Goal: Information Seeking & Learning: Learn about a topic

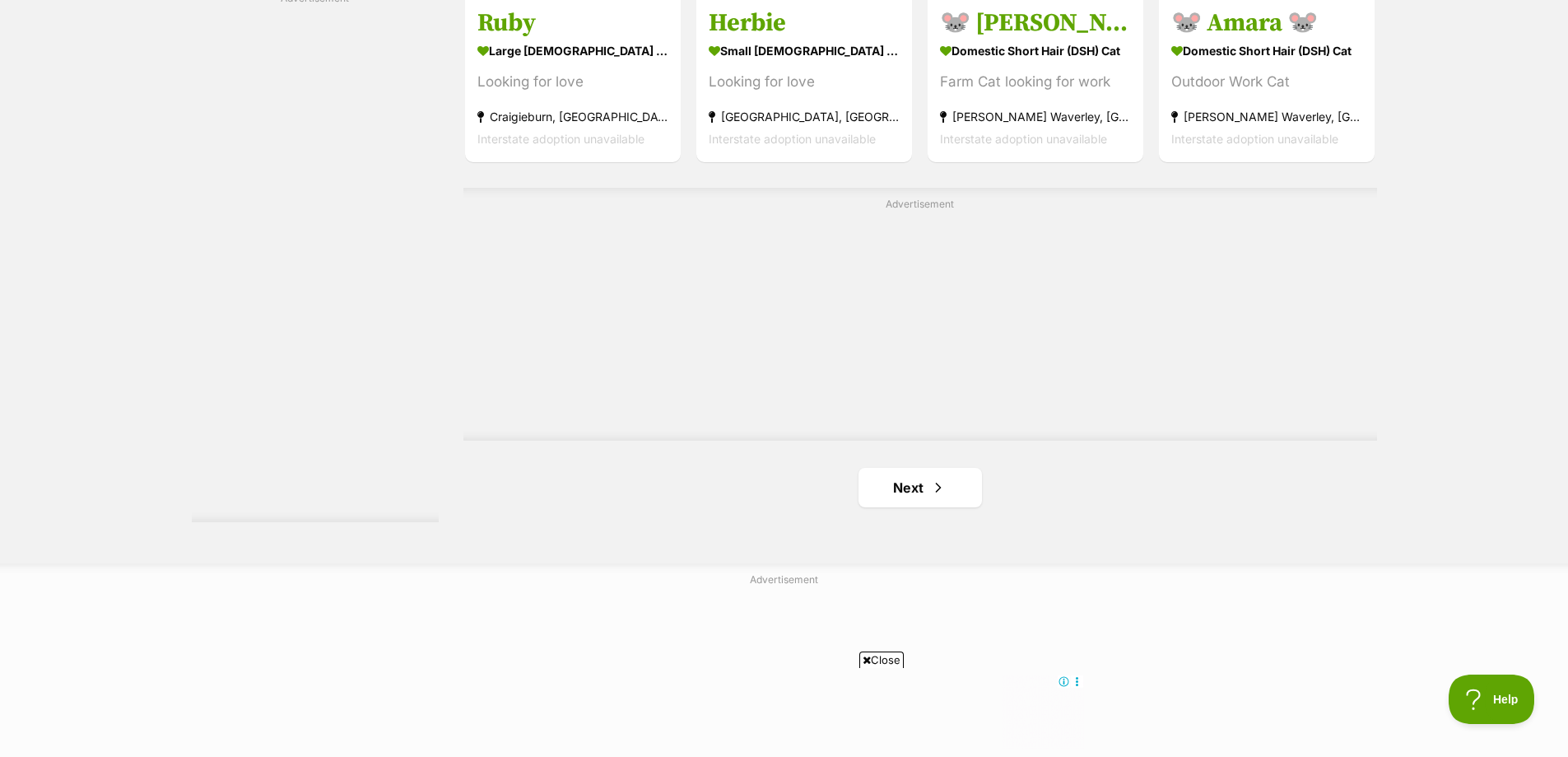
scroll to position [3128, 0]
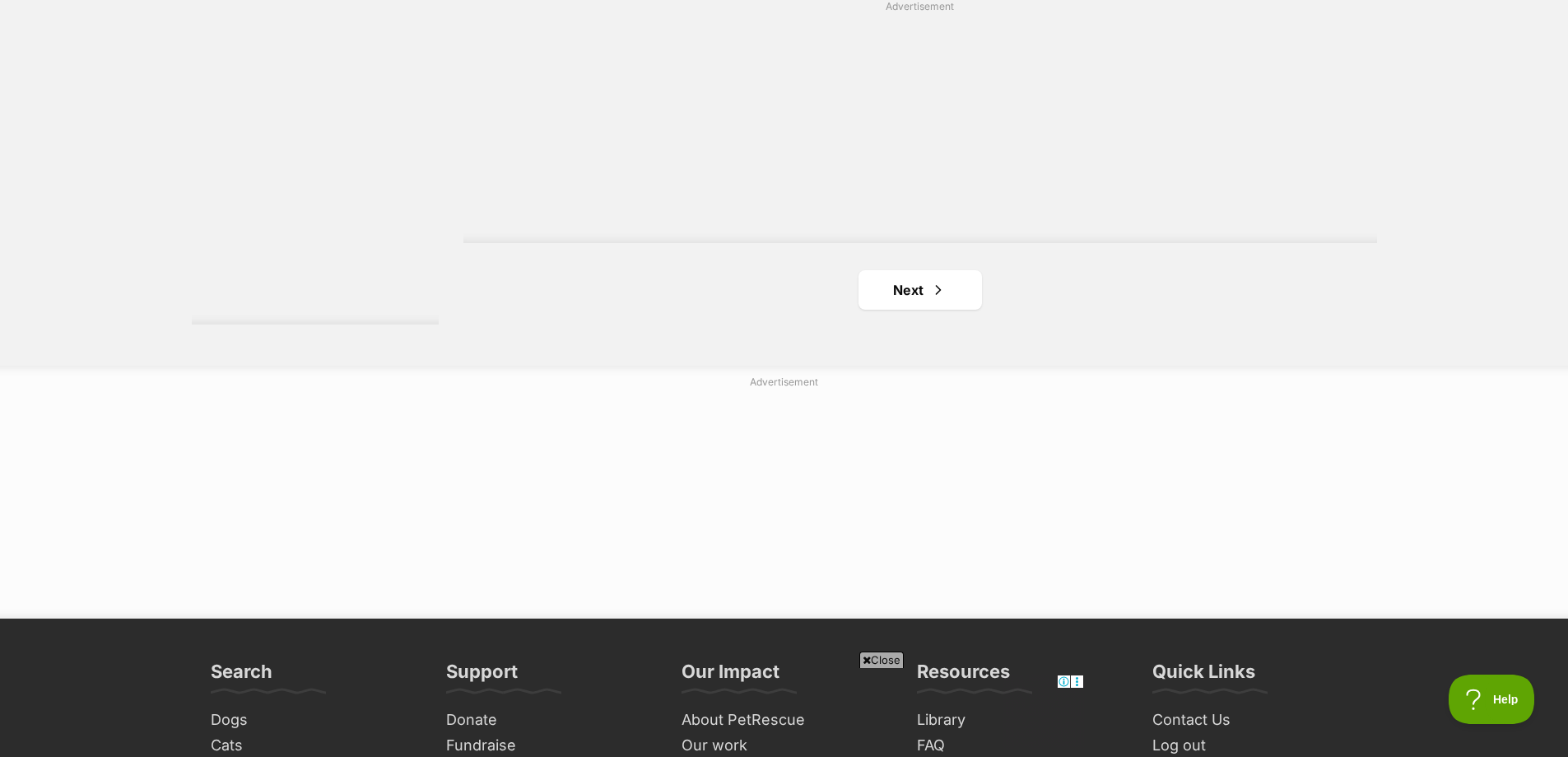
click at [947, 270] on link "Next" at bounding box center [920, 289] width 123 height 40
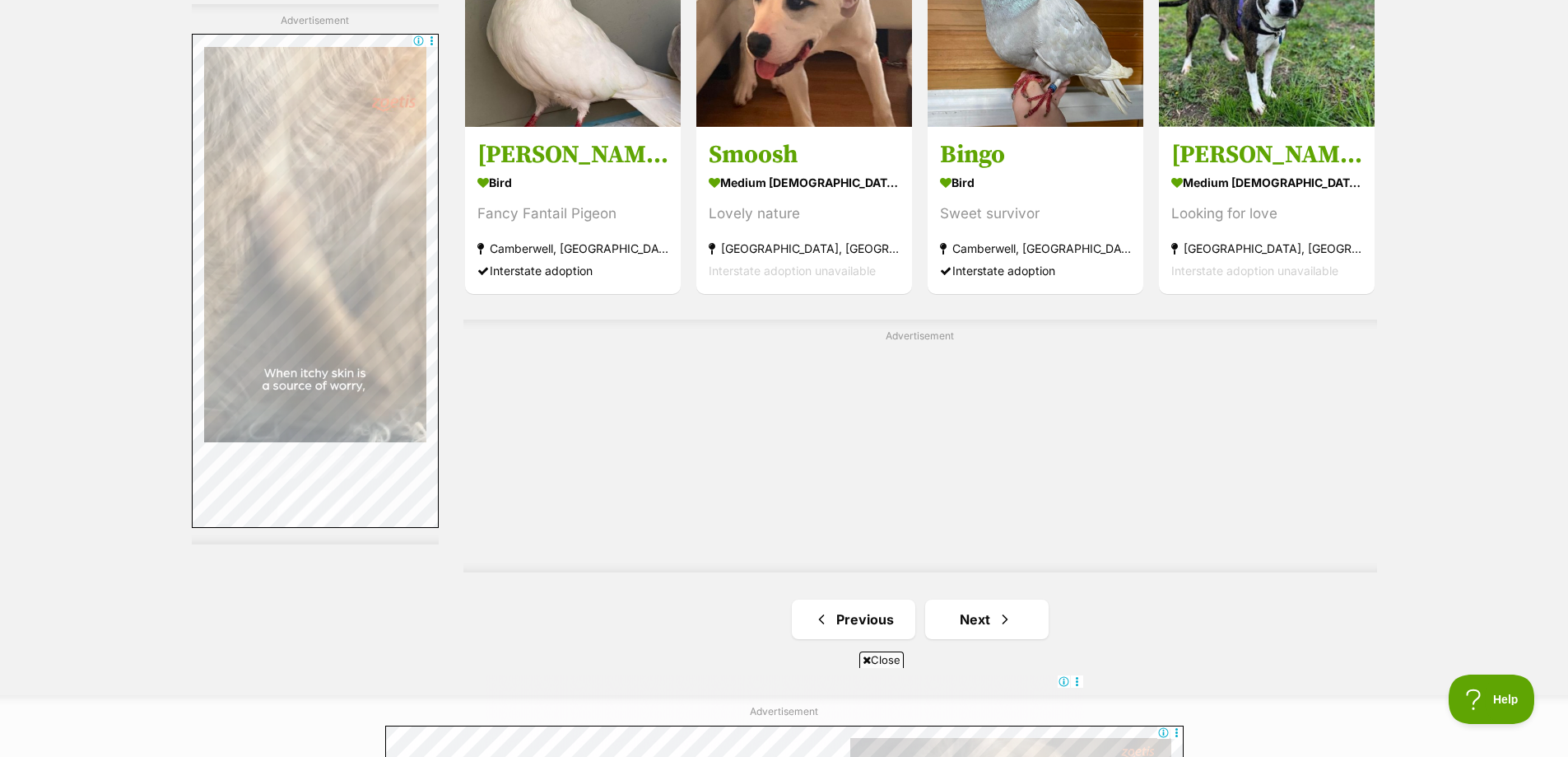
scroll to position [3293, 0]
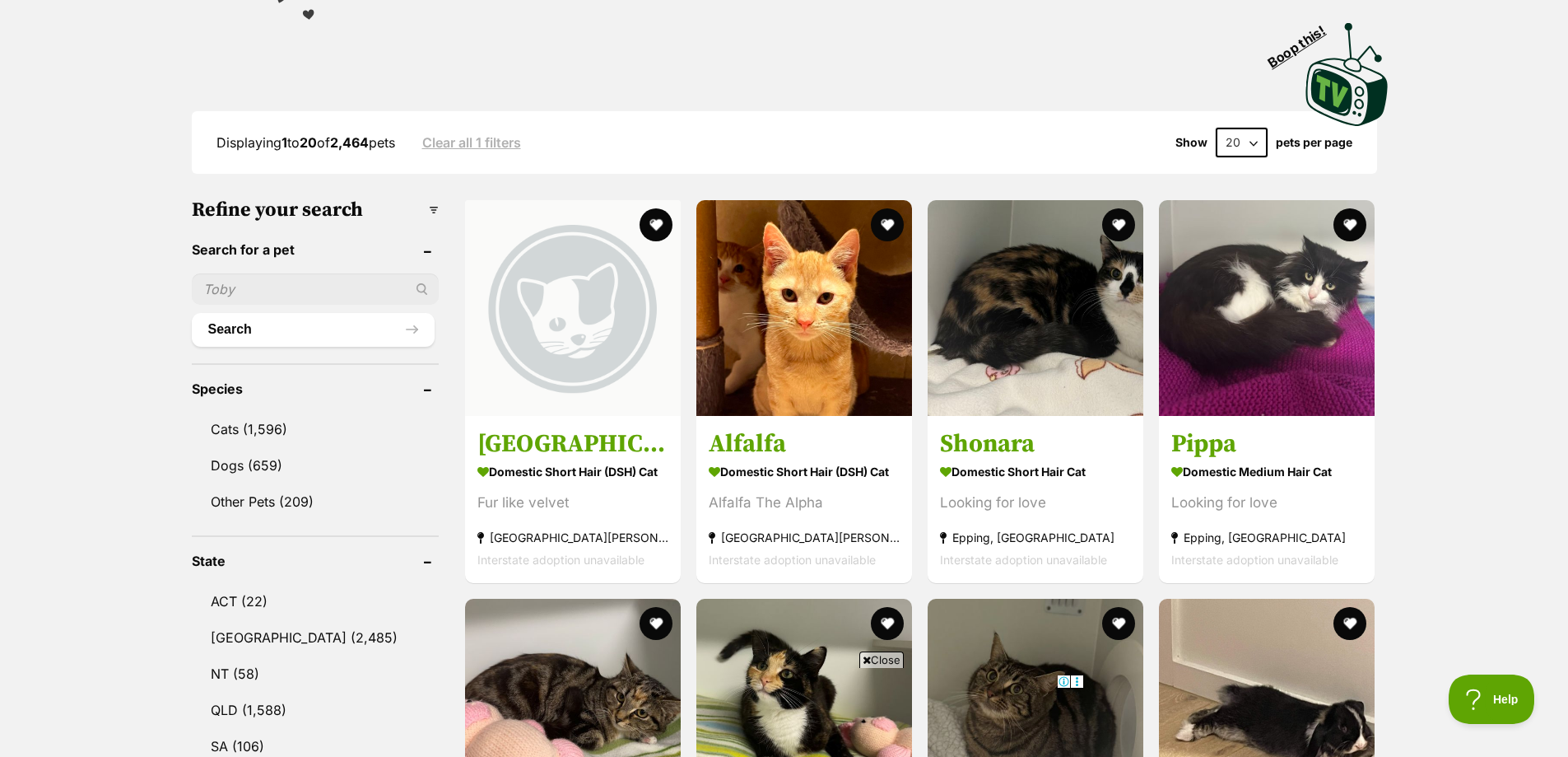
scroll to position [83, 0]
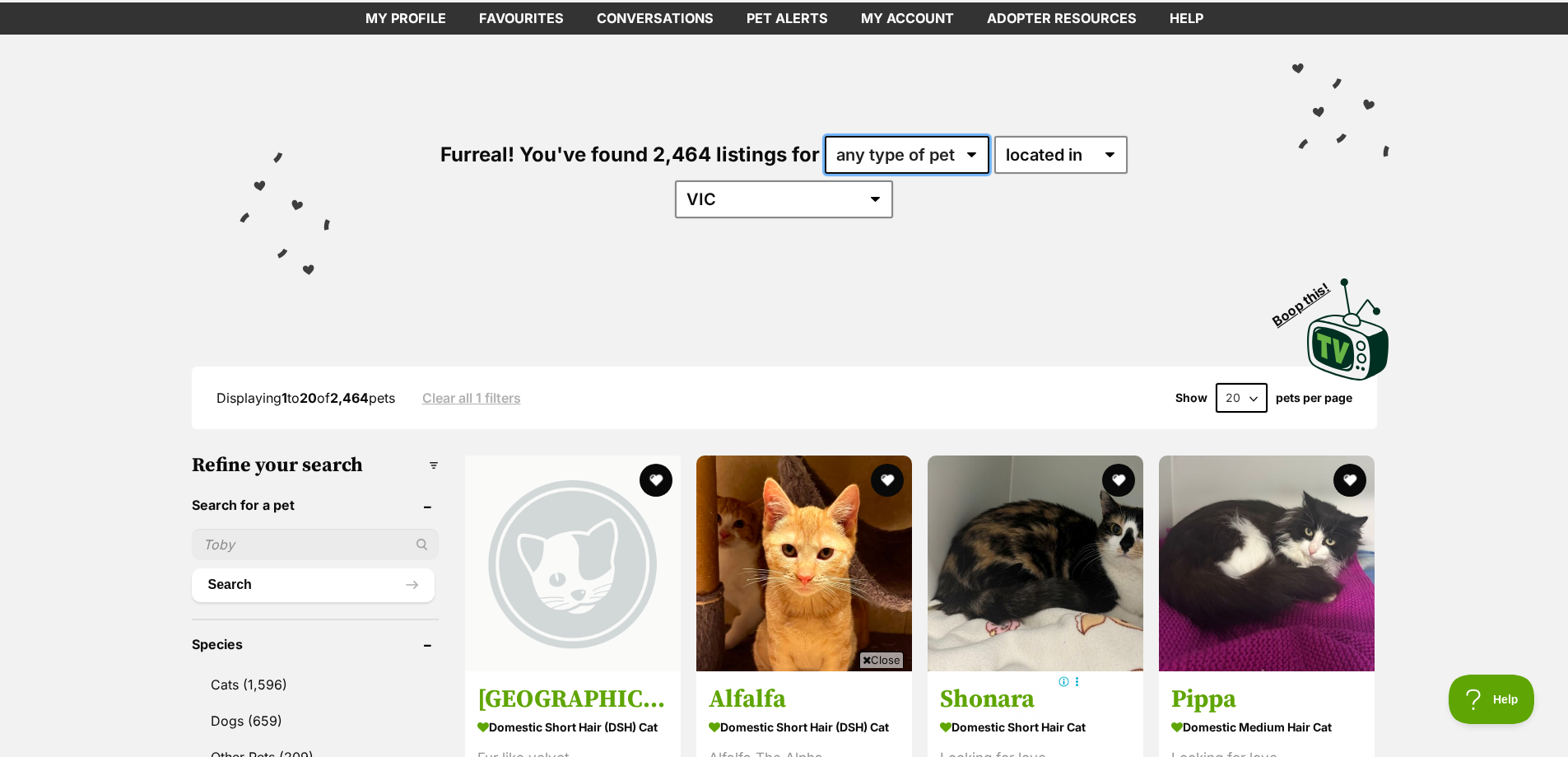
click at [825, 165] on select "any type of pet cats dogs other pets" at bounding box center [908, 154] width 165 height 38
select select "Cats"
click at [825, 136] on select "any type of pet cats dogs other pets" at bounding box center [908, 154] width 165 height 38
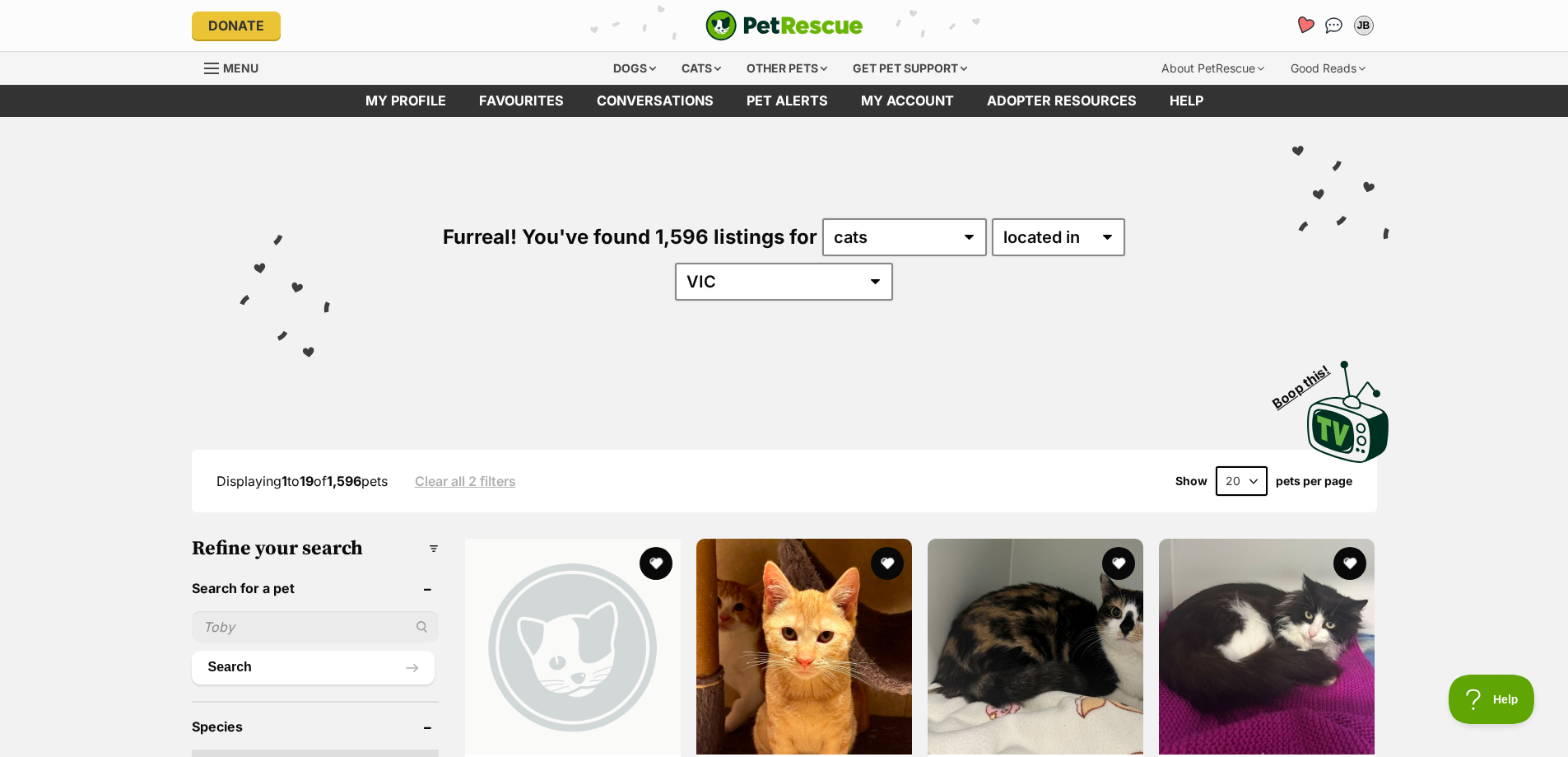
click at [1303, 20] on icon "Favourites" at bounding box center [1304, 25] width 20 height 19
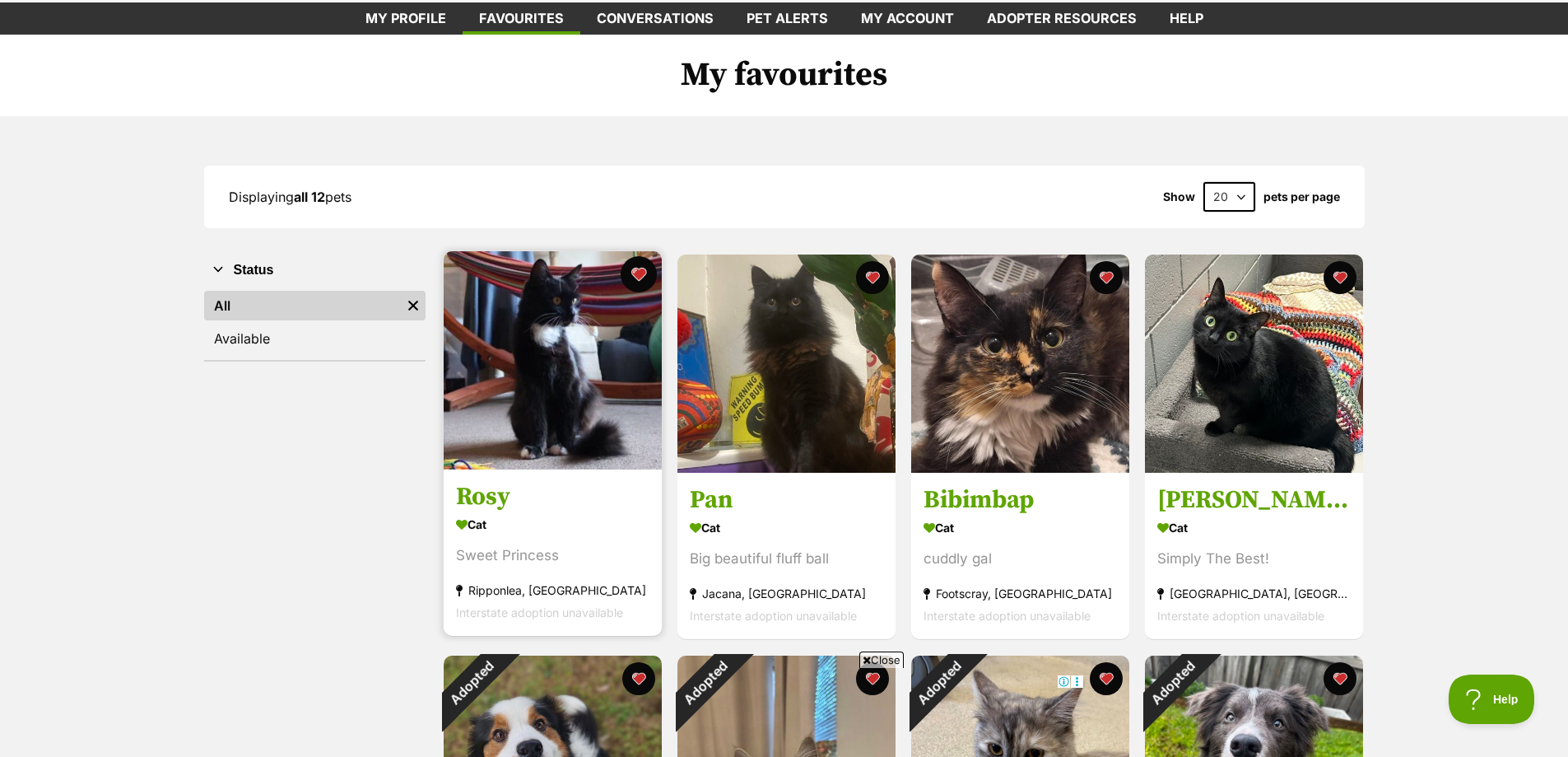
click at [634, 272] on button "favourite" at bounding box center [639, 274] width 36 height 36
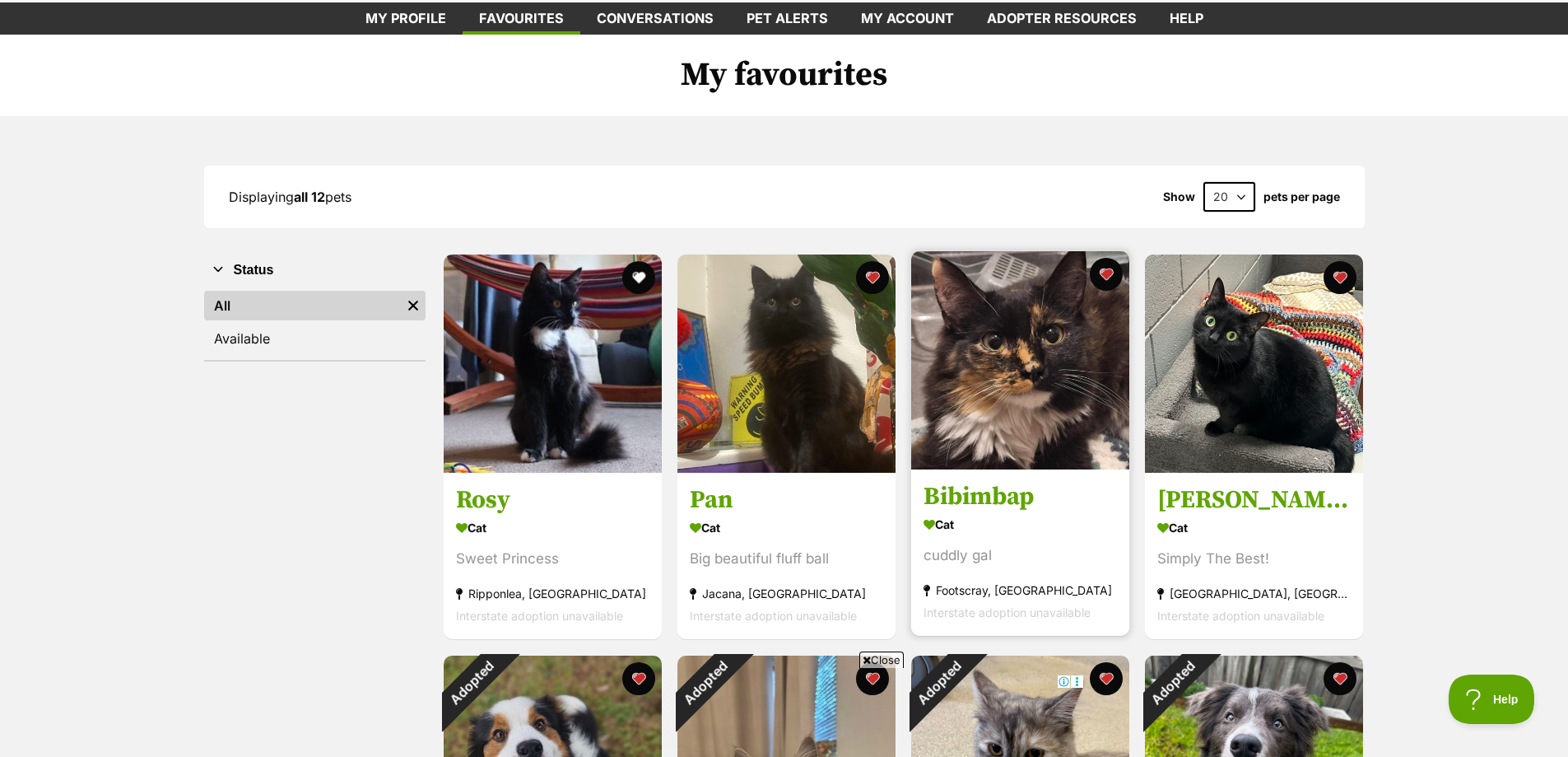
click at [1051, 398] on img at bounding box center [1020, 360] width 218 height 218
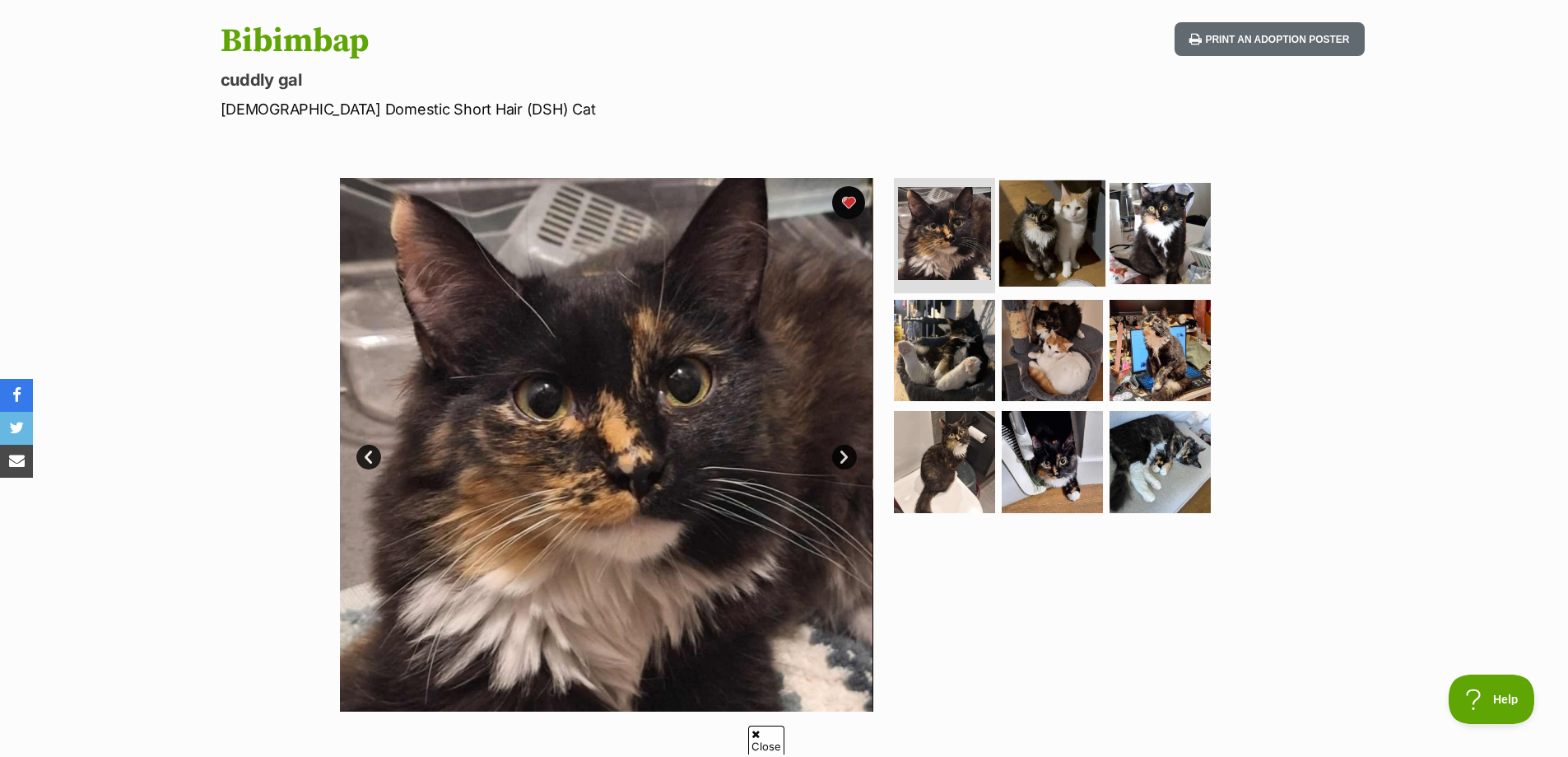
click at [1043, 258] on img at bounding box center [1052, 233] width 106 height 106
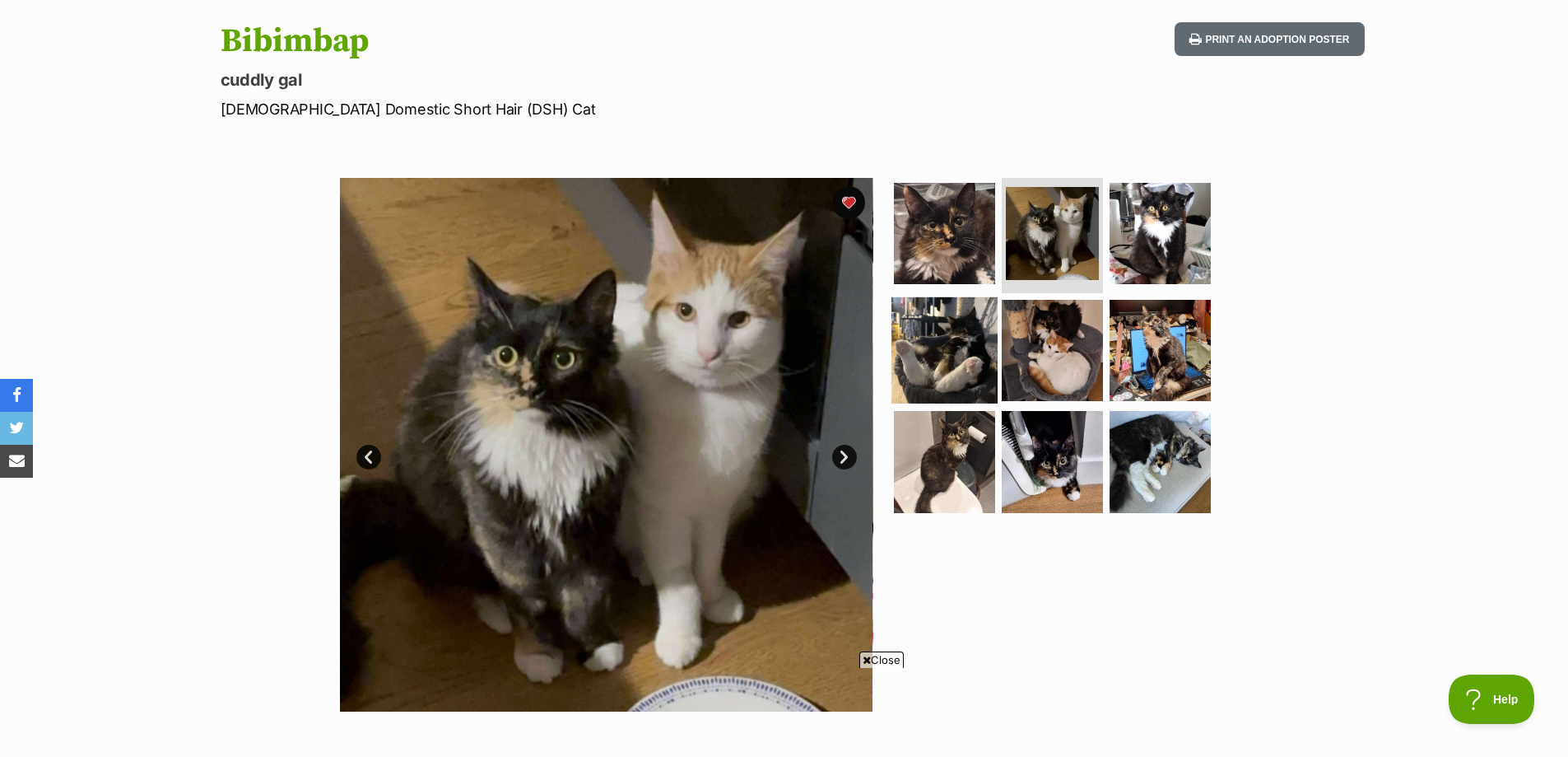
click at [958, 334] on img at bounding box center [945, 350] width 106 height 106
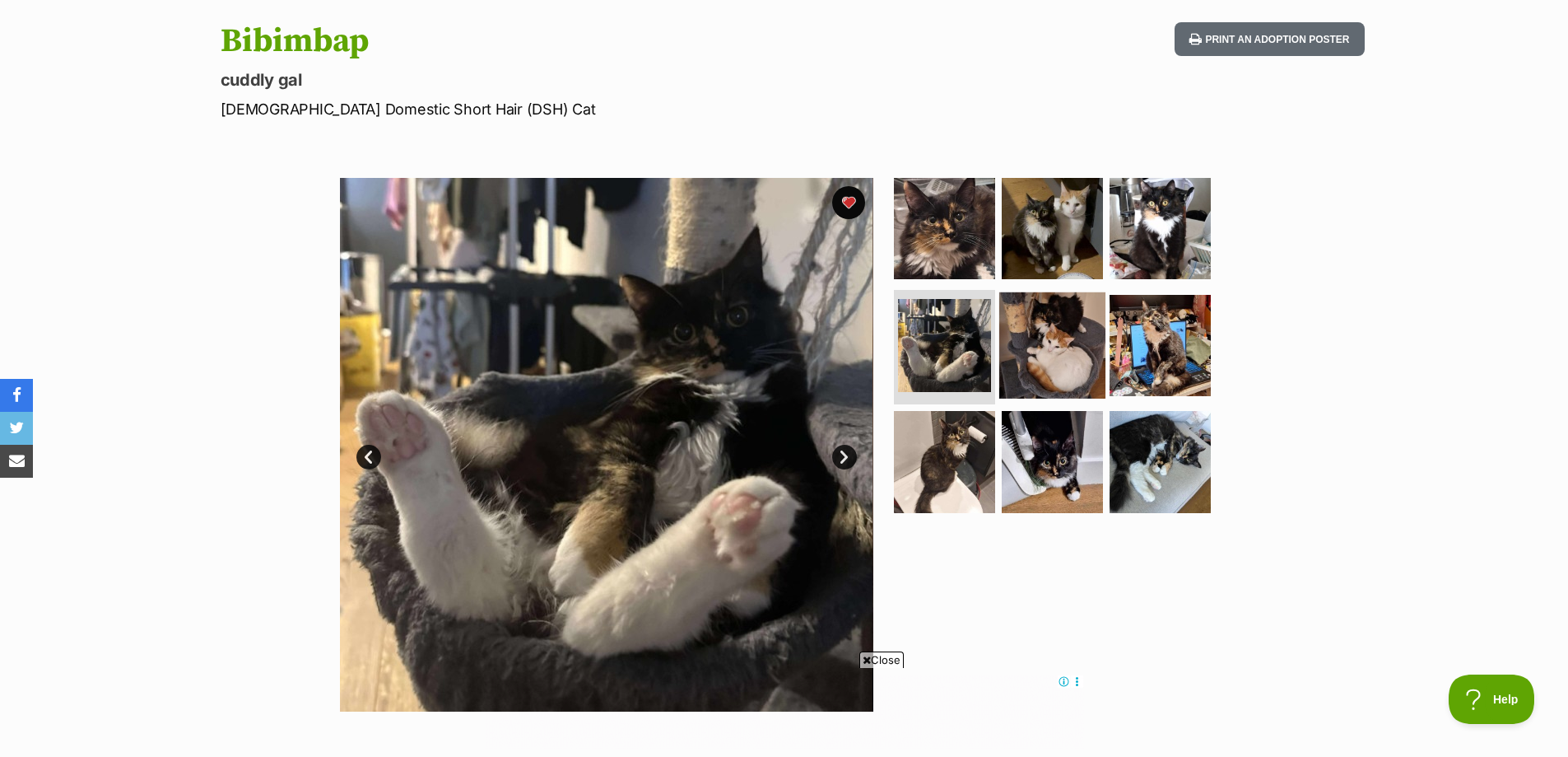
click at [1064, 344] on img at bounding box center [1052, 344] width 106 height 106
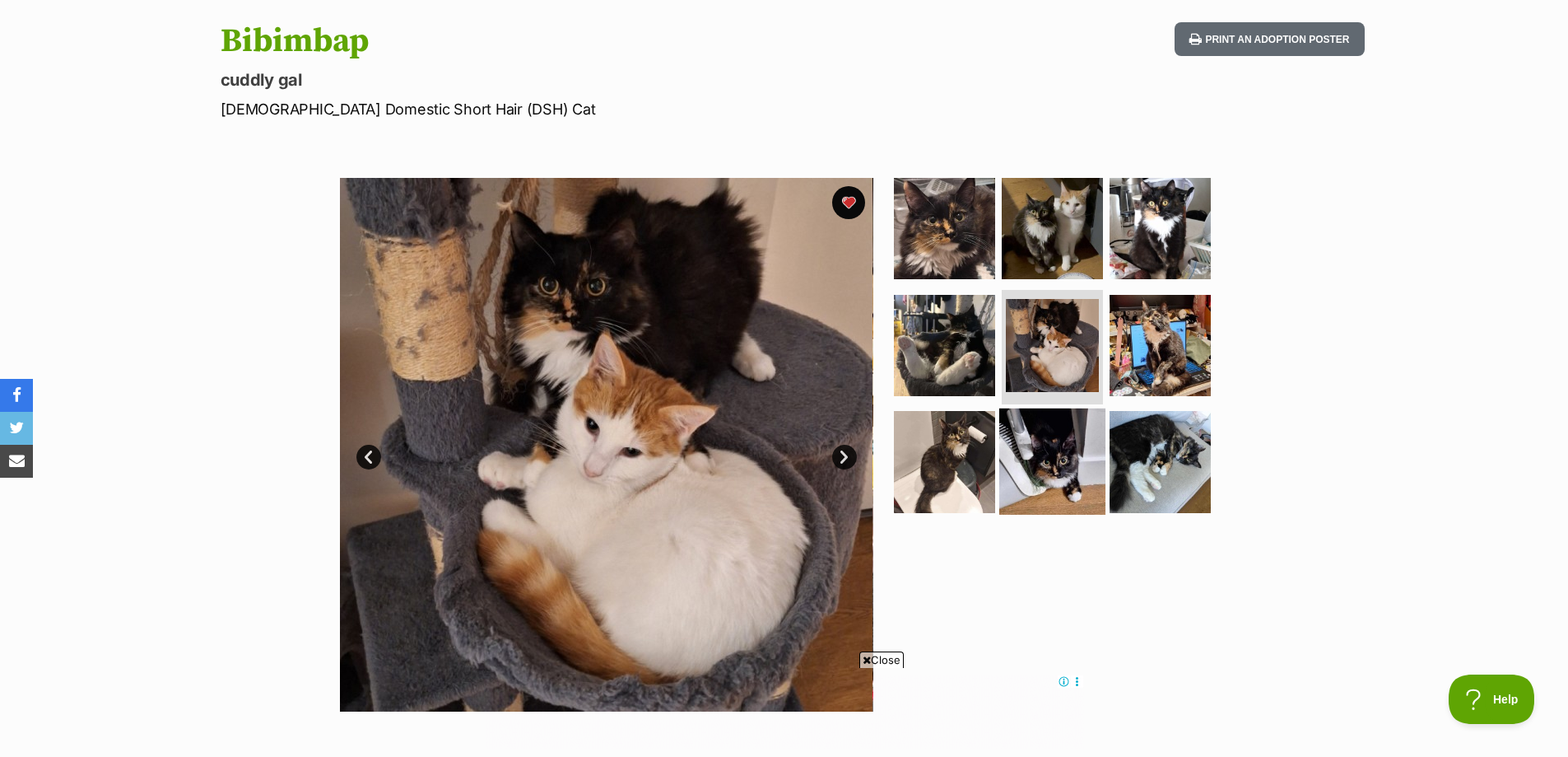
click at [1070, 427] on img at bounding box center [1052, 461] width 106 height 106
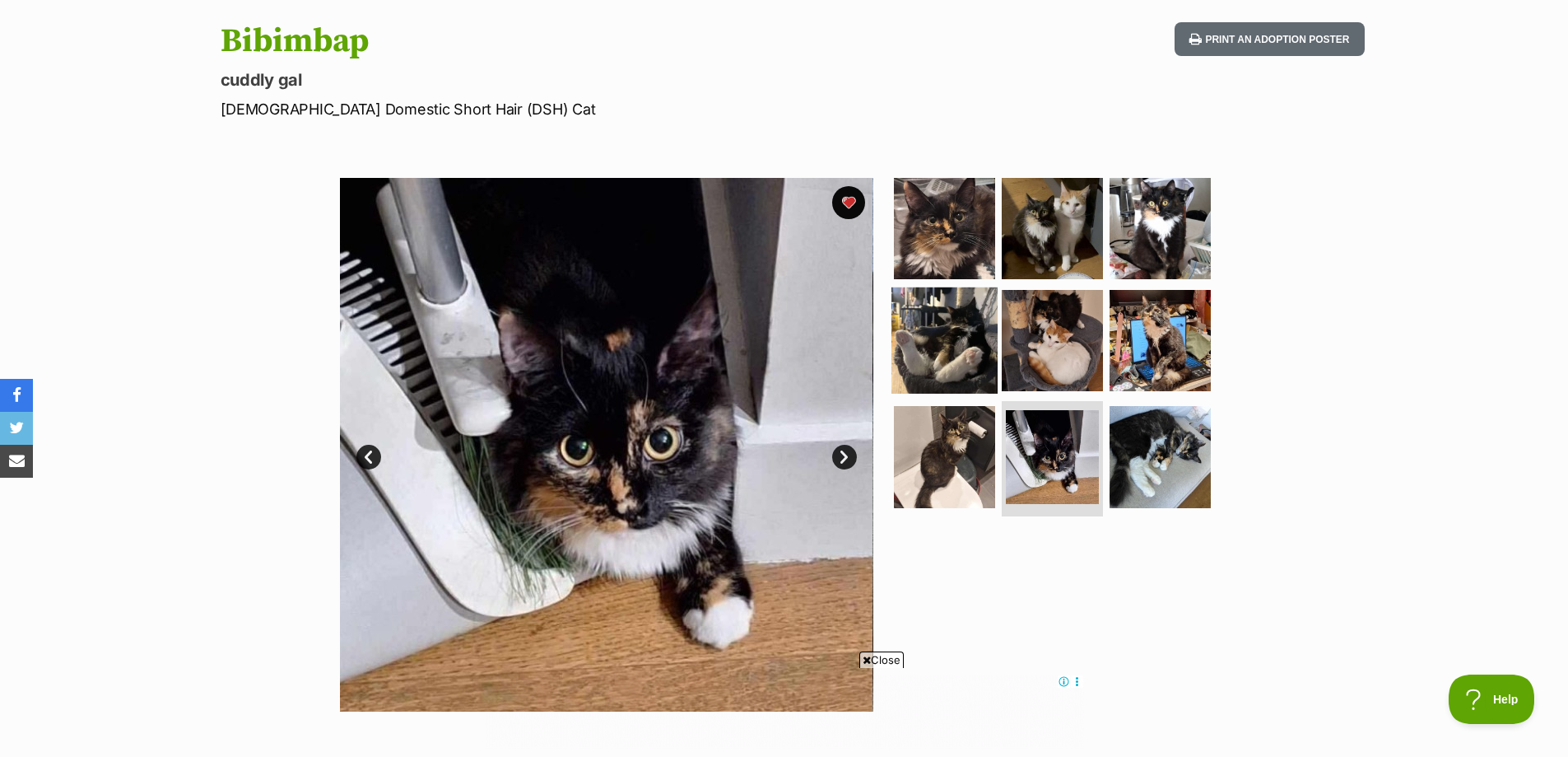
click at [944, 327] on img at bounding box center [945, 340] width 106 height 106
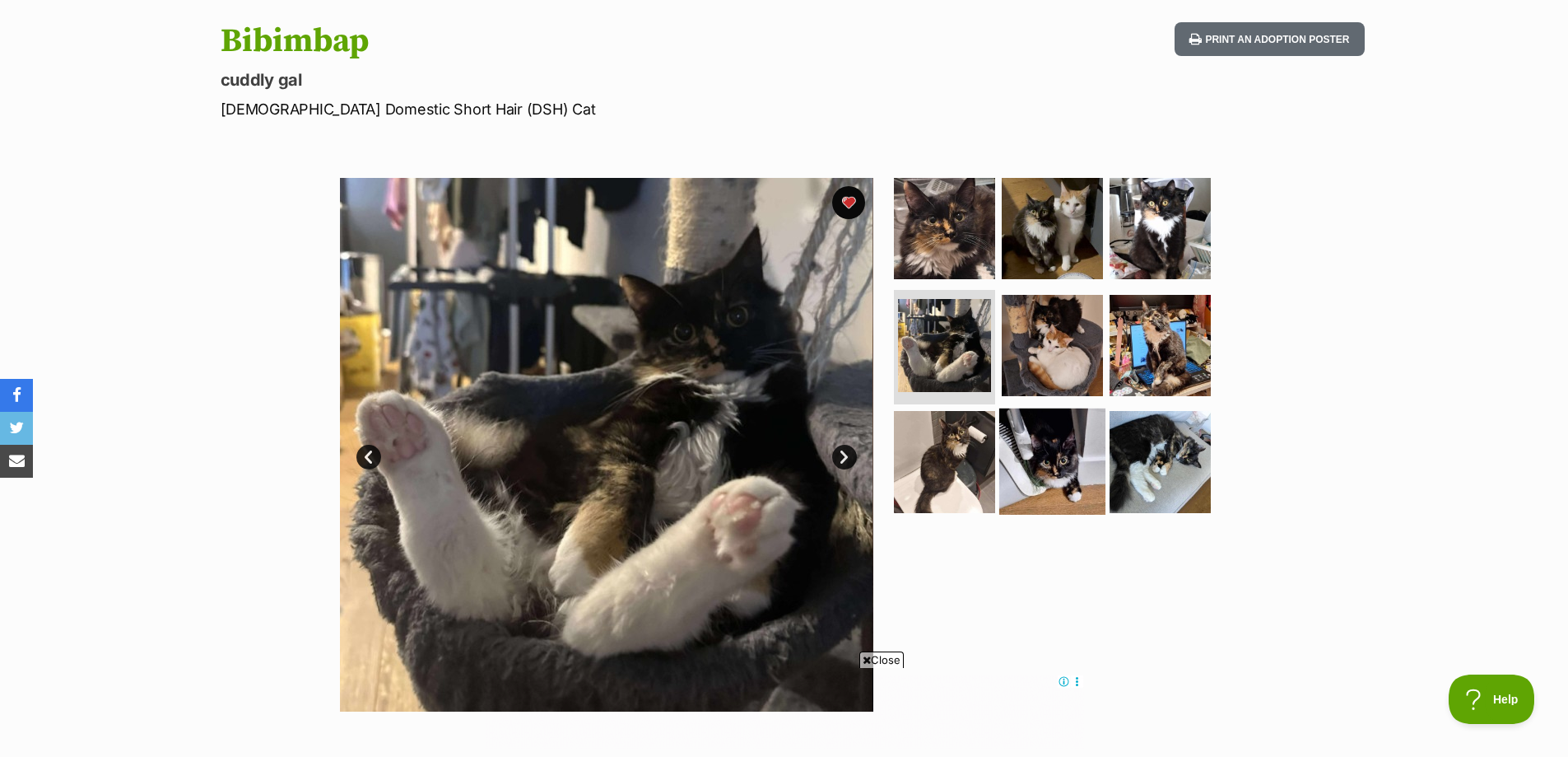
click at [1060, 424] on img at bounding box center [1052, 461] width 106 height 106
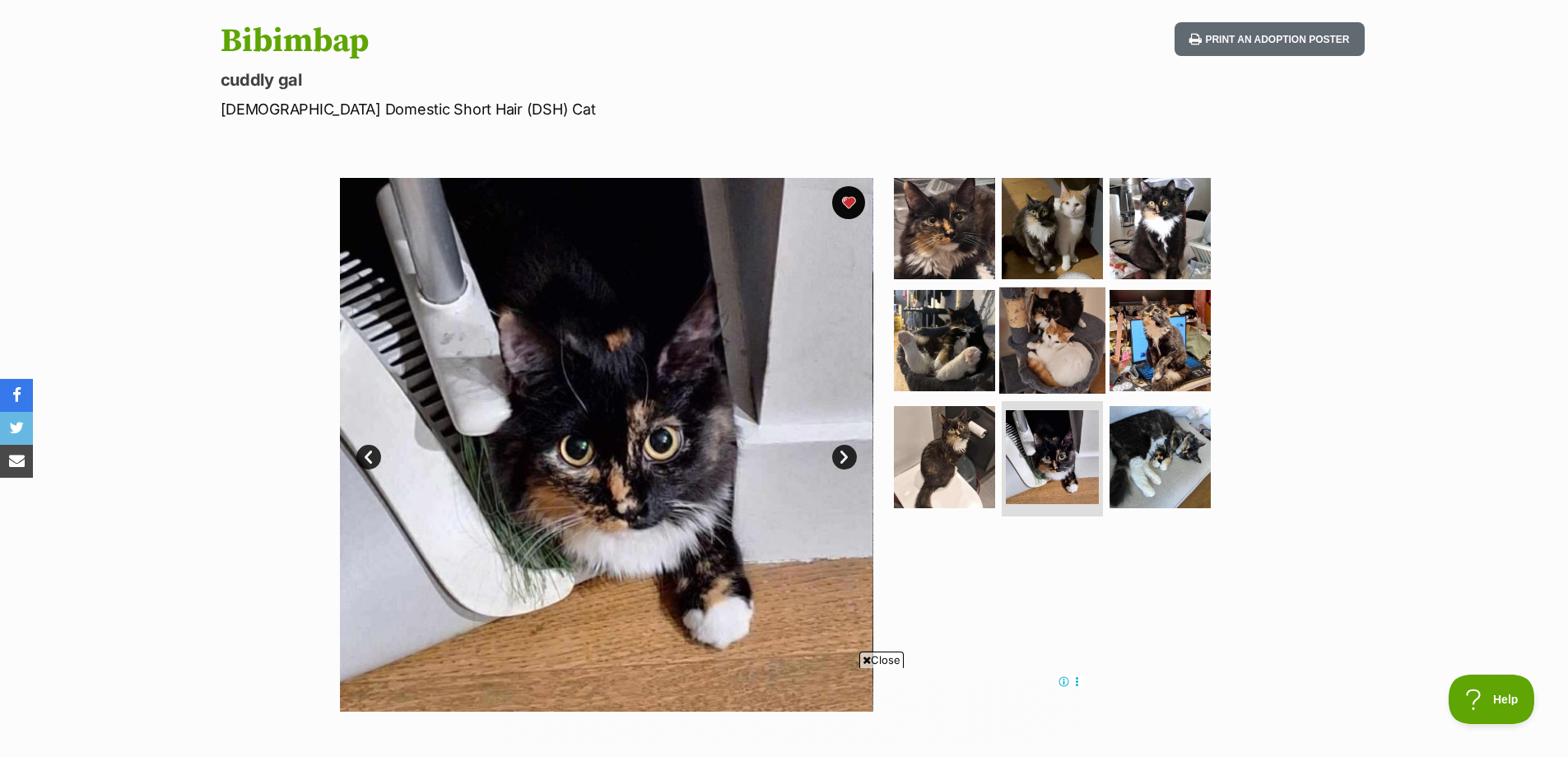
click at [1052, 335] on img at bounding box center [1052, 340] width 106 height 106
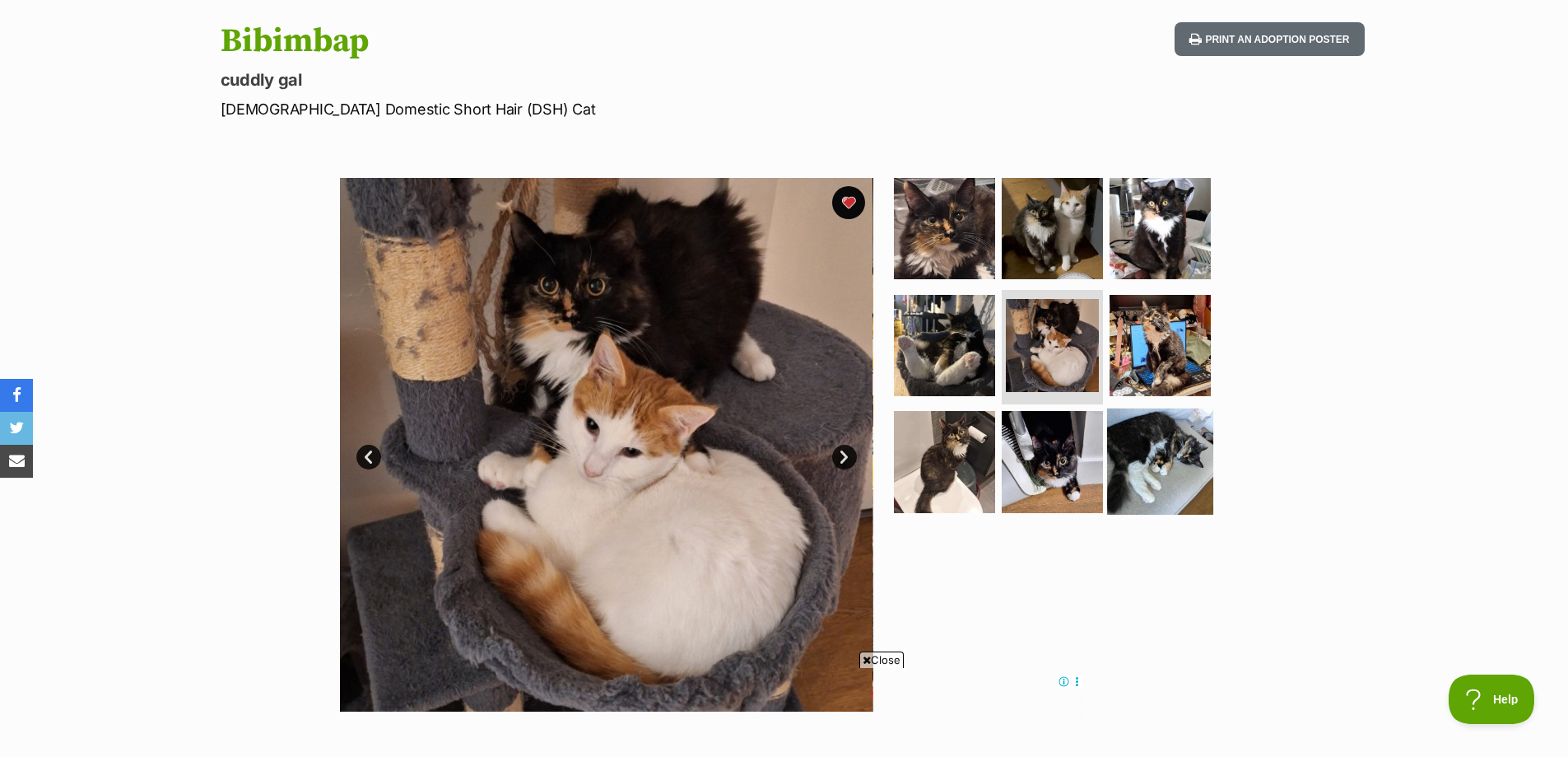
click at [1140, 445] on img at bounding box center [1161, 461] width 106 height 106
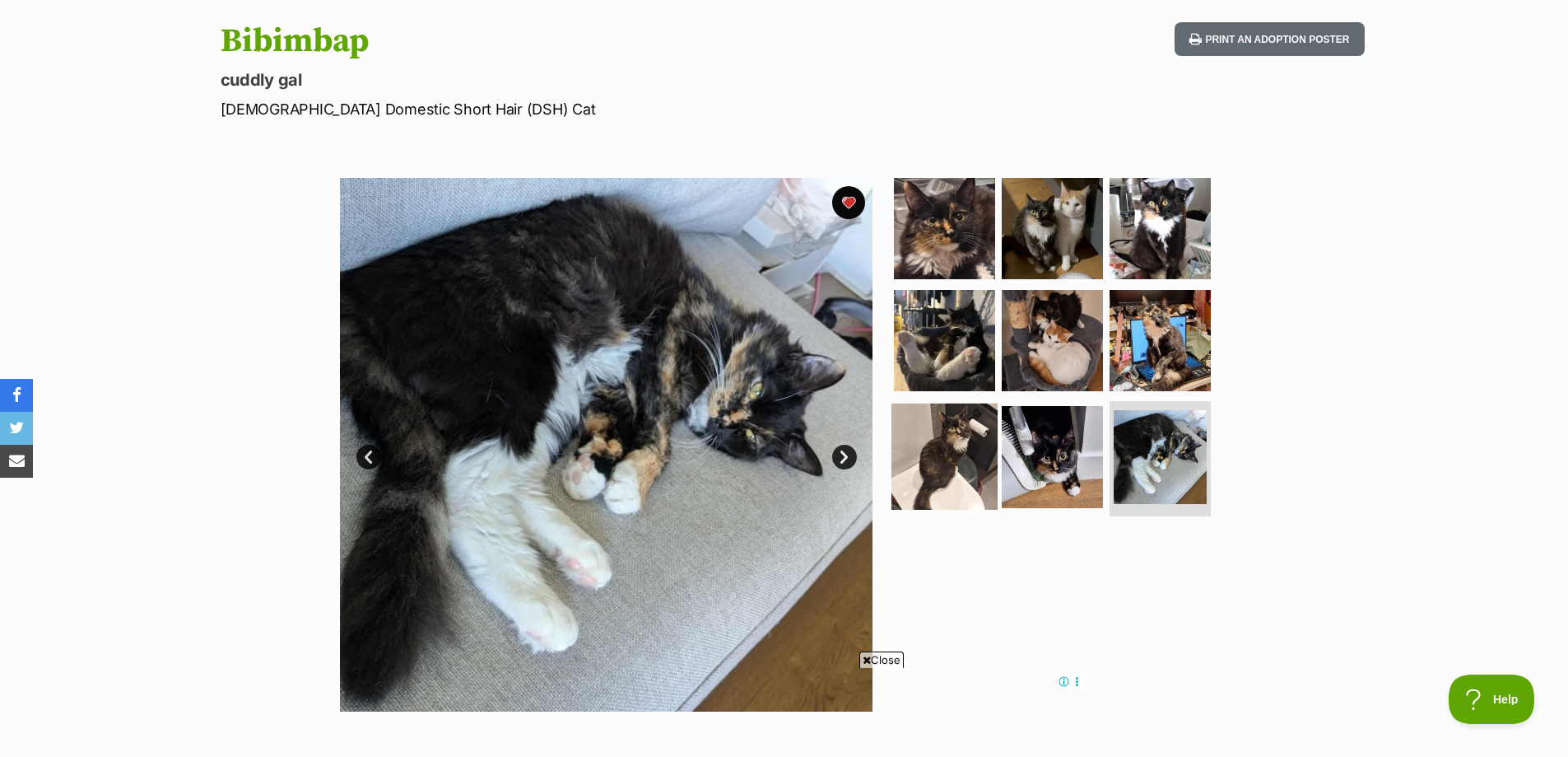
click at [977, 439] on img at bounding box center [945, 457] width 106 height 106
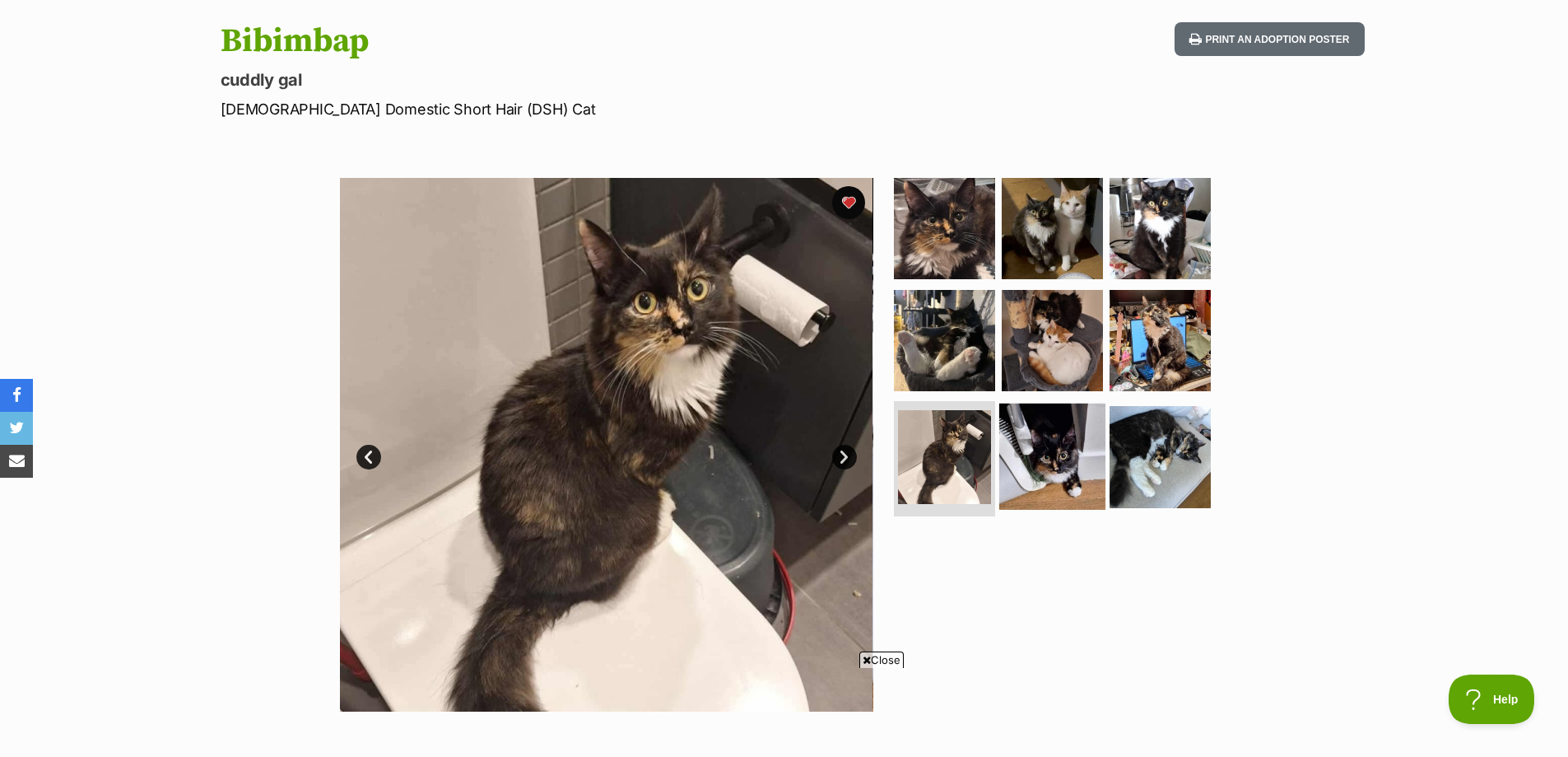
click at [1060, 448] on img at bounding box center [1052, 457] width 106 height 106
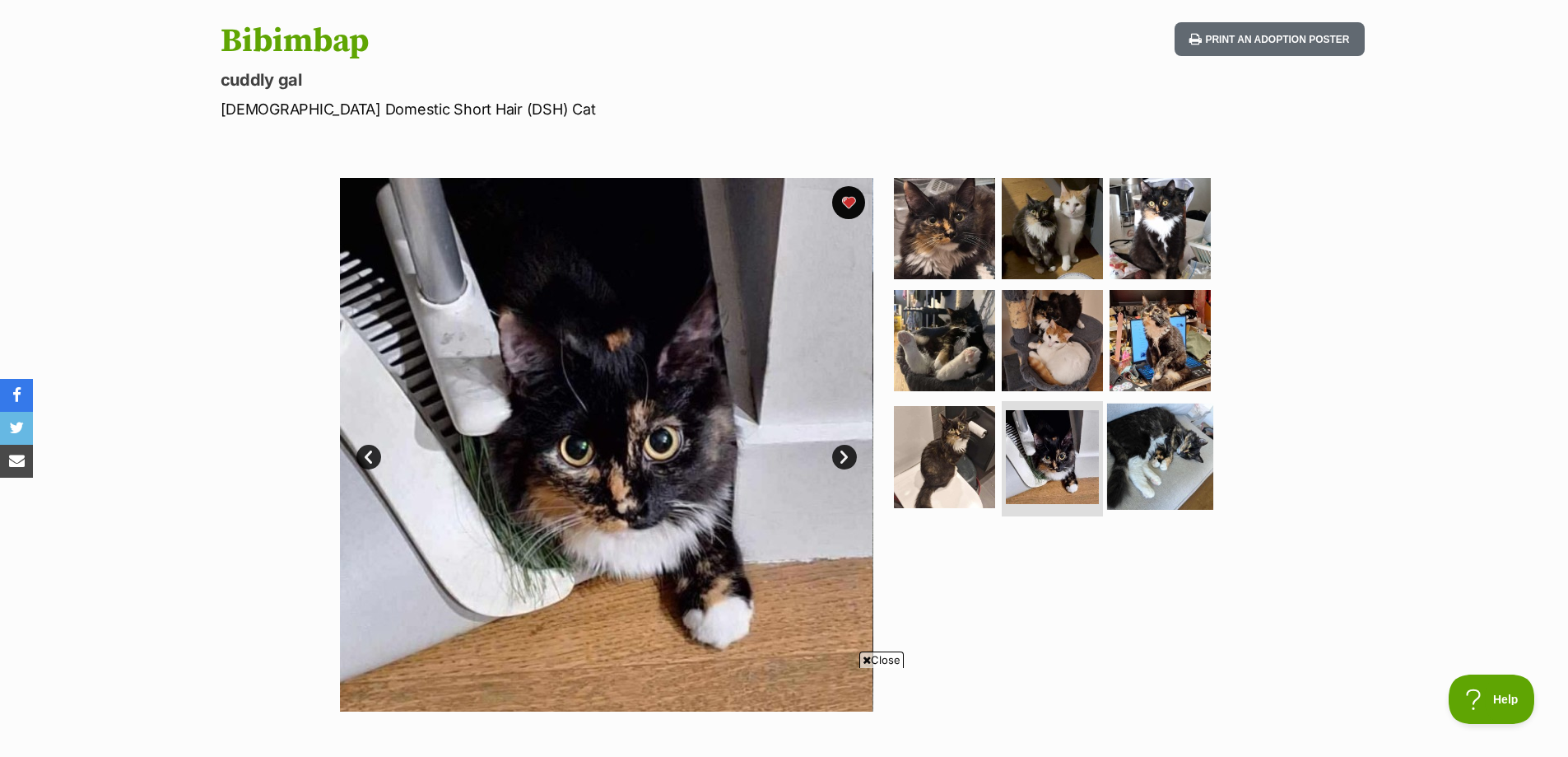
click at [1128, 452] on img at bounding box center [1161, 457] width 106 height 106
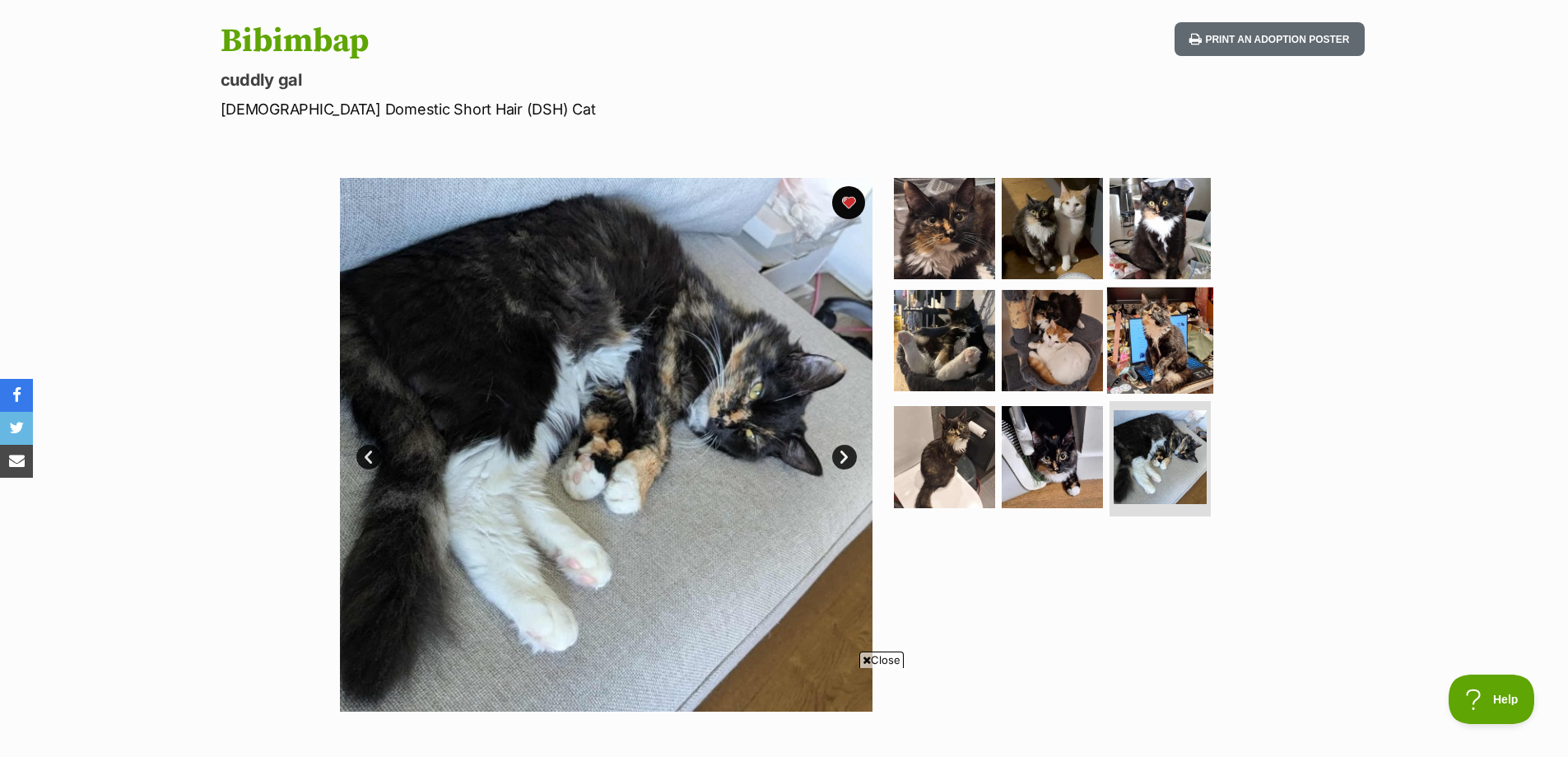
click at [1142, 367] on img at bounding box center [1161, 340] width 106 height 106
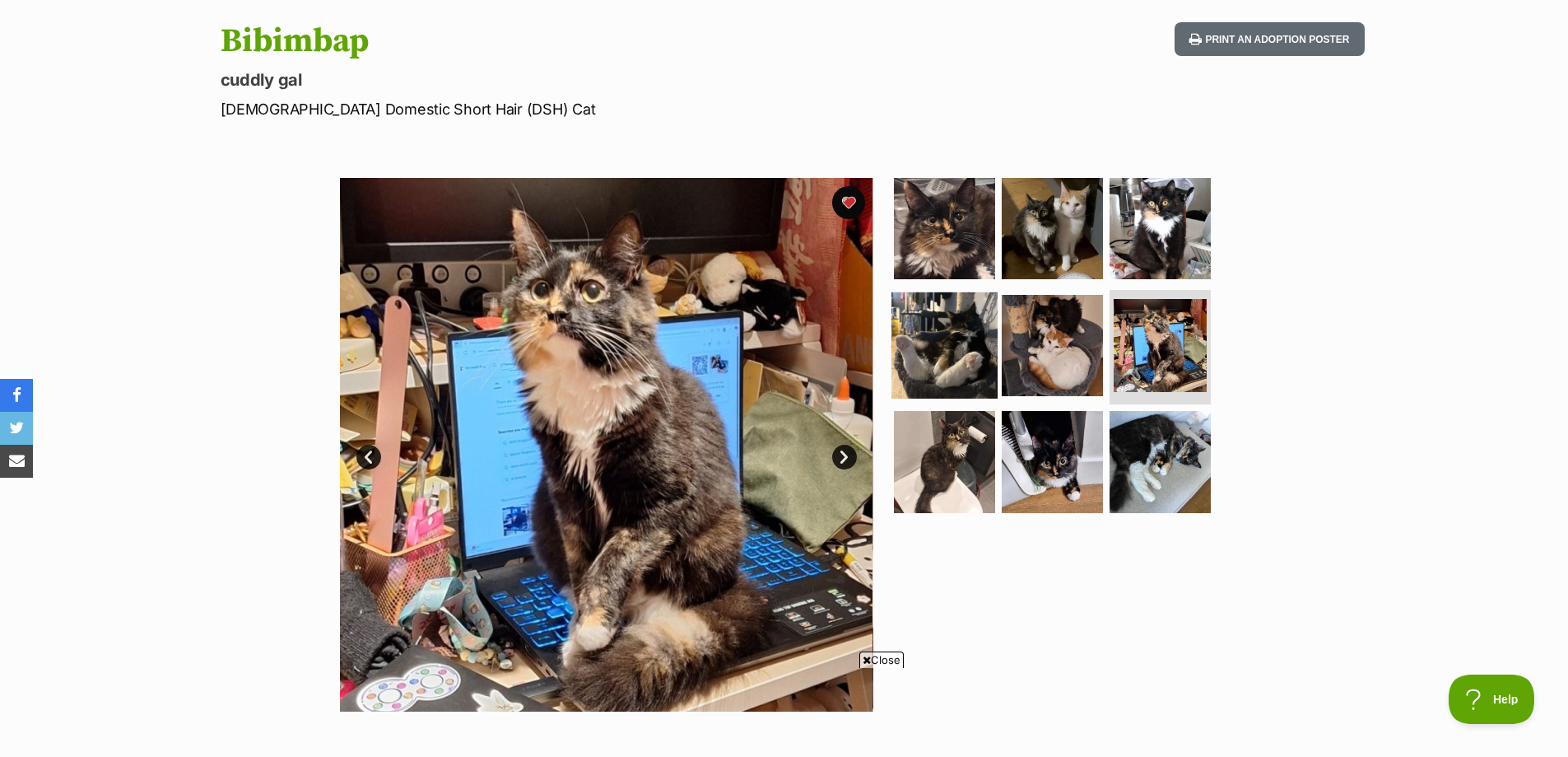
click at [989, 367] on img at bounding box center [945, 344] width 106 height 106
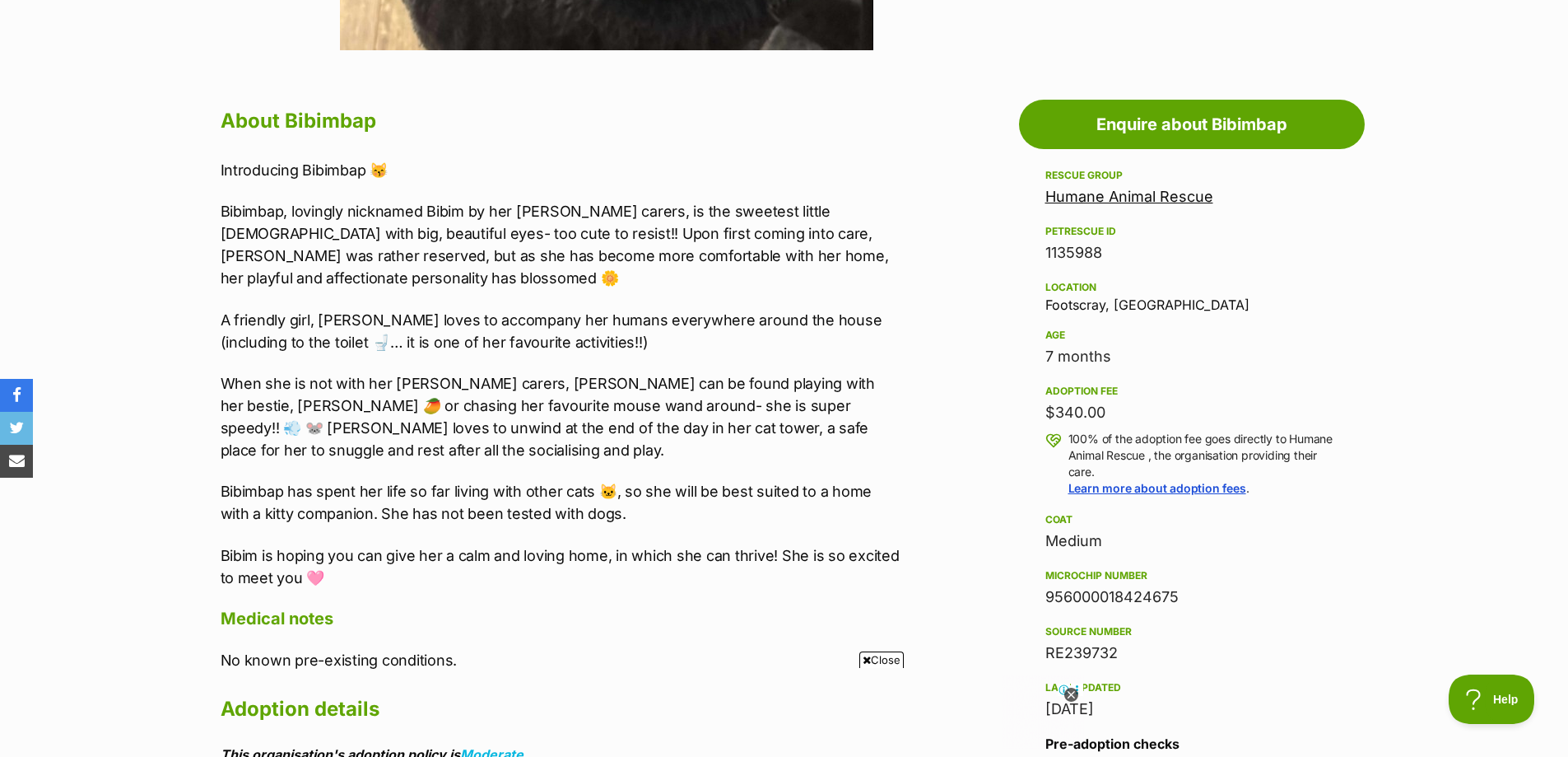
scroll to position [906, 0]
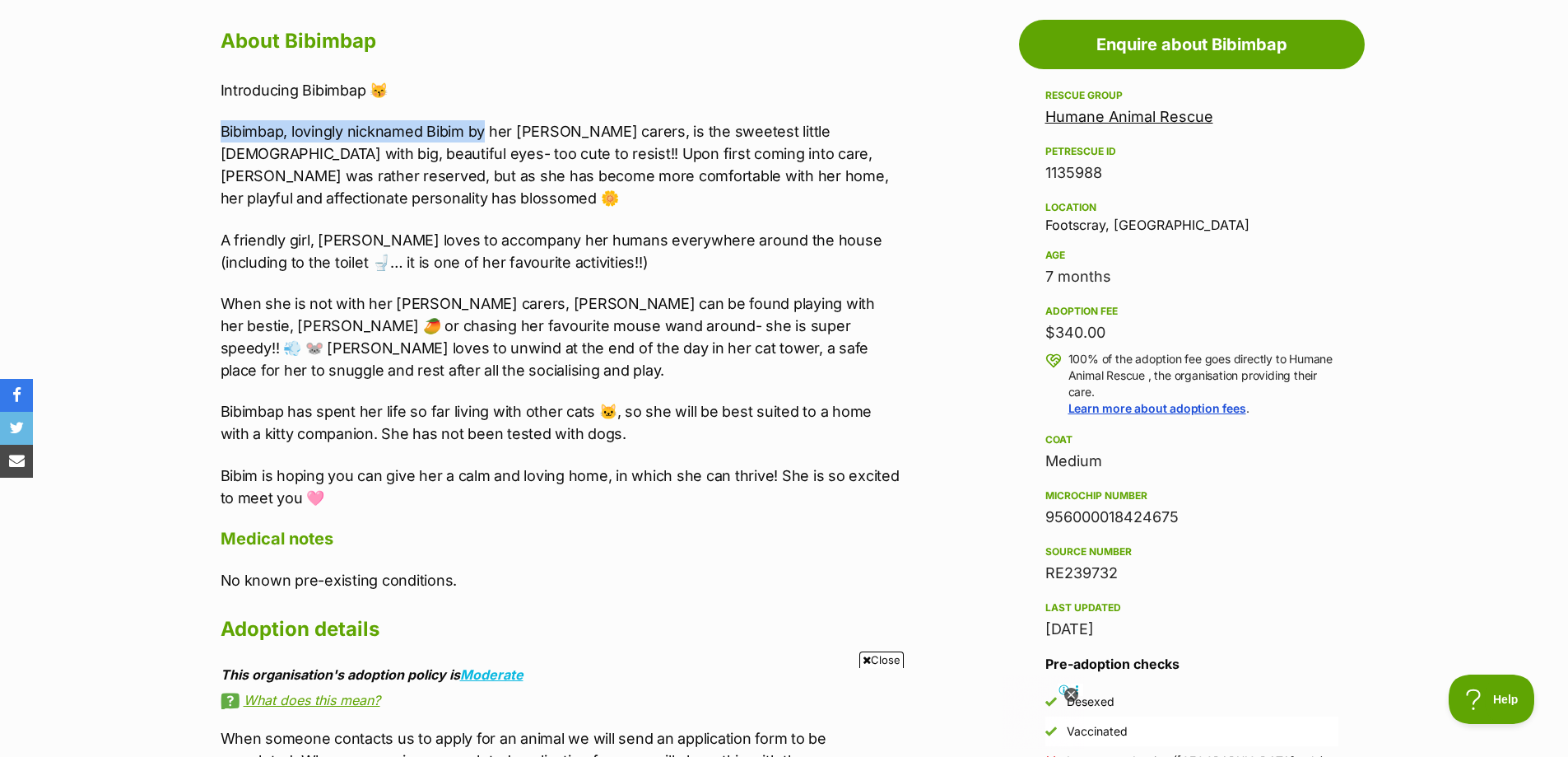
drag, startPoint x: 208, startPoint y: 128, endPoint x: 483, endPoint y: 136, distance: 275.1
click at [483, 136] on div "About Bibimbap Introducing Bibimbap 😽 Bibimbap, lovingly nicknamed Bibim by her…" at bounding box center [552, 517] width 697 height 990
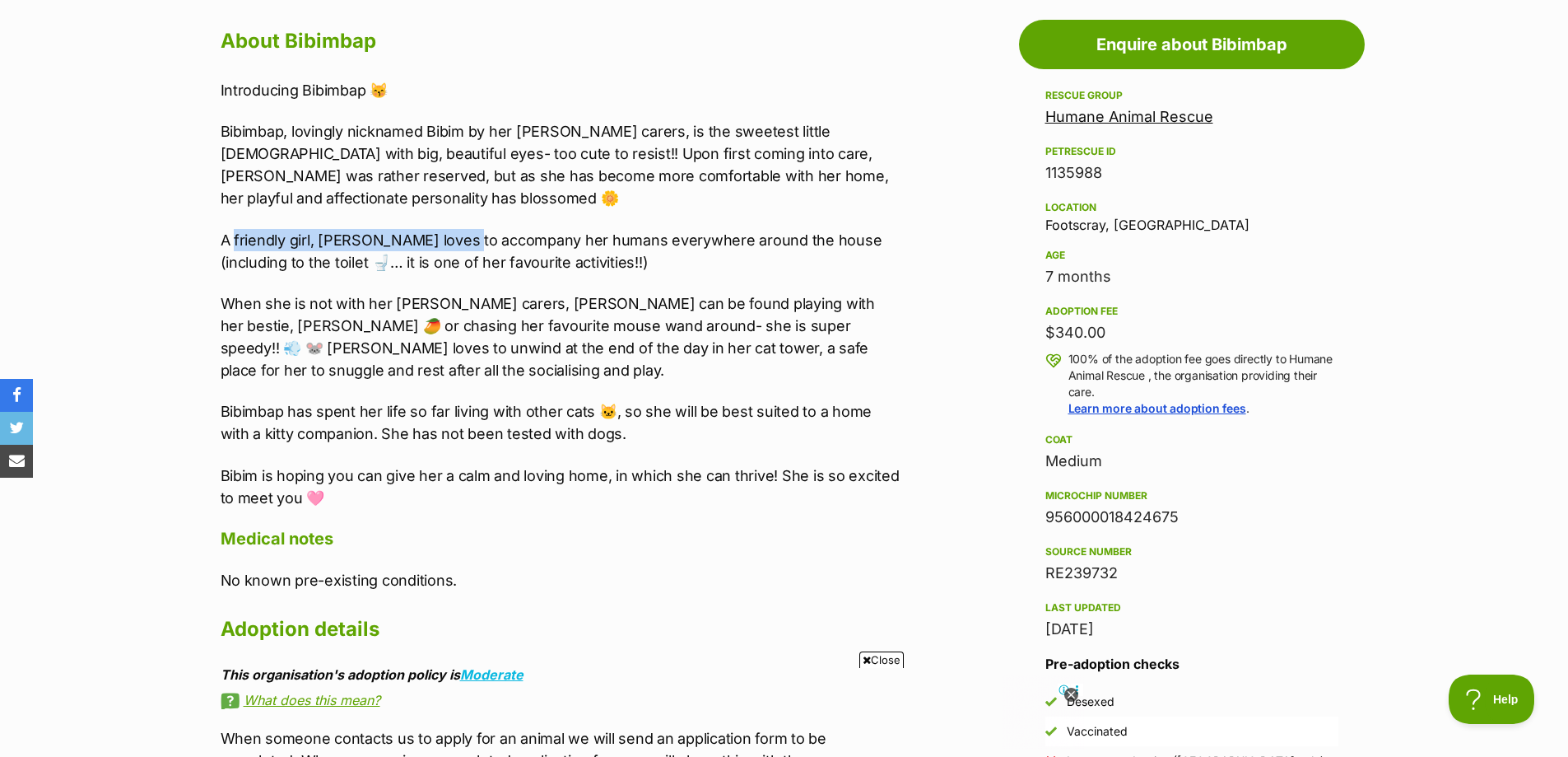
drag, startPoint x: 233, startPoint y: 239, endPoint x: 458, endPoint y: 242, distance: 225.0
click at [458, 242] on p "A friendly girl, Bibim loves to accompany her humans everywhere around the hous…" at bounding box center [561, 251] width 680 height 44
click at [401, 256] on p "A friendly girl, Bibim loves to accompany her humans everywhere around the hous…" at bounding box center [561, 251] width 680 height 44
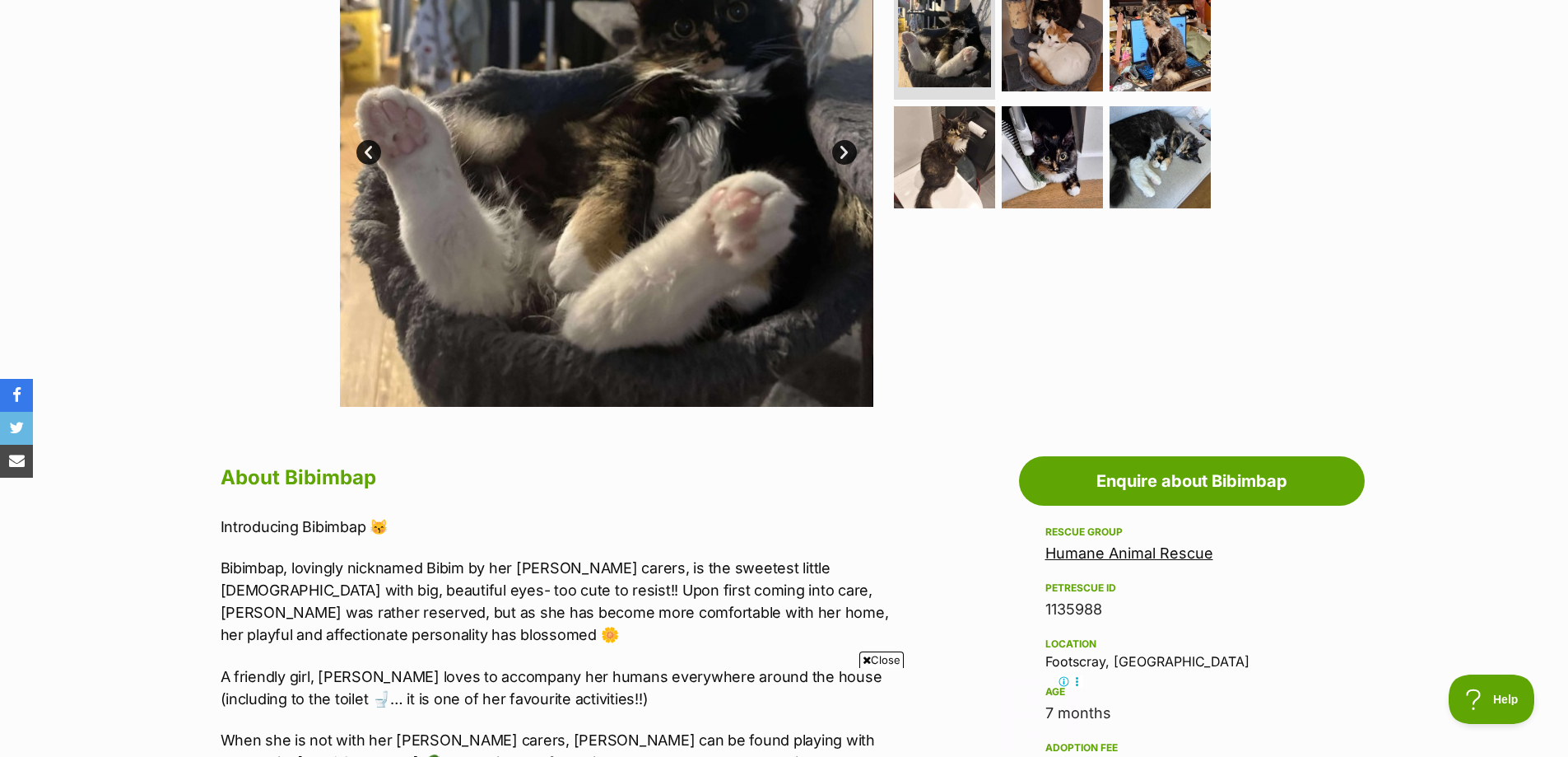
scroll to position [165, 0]
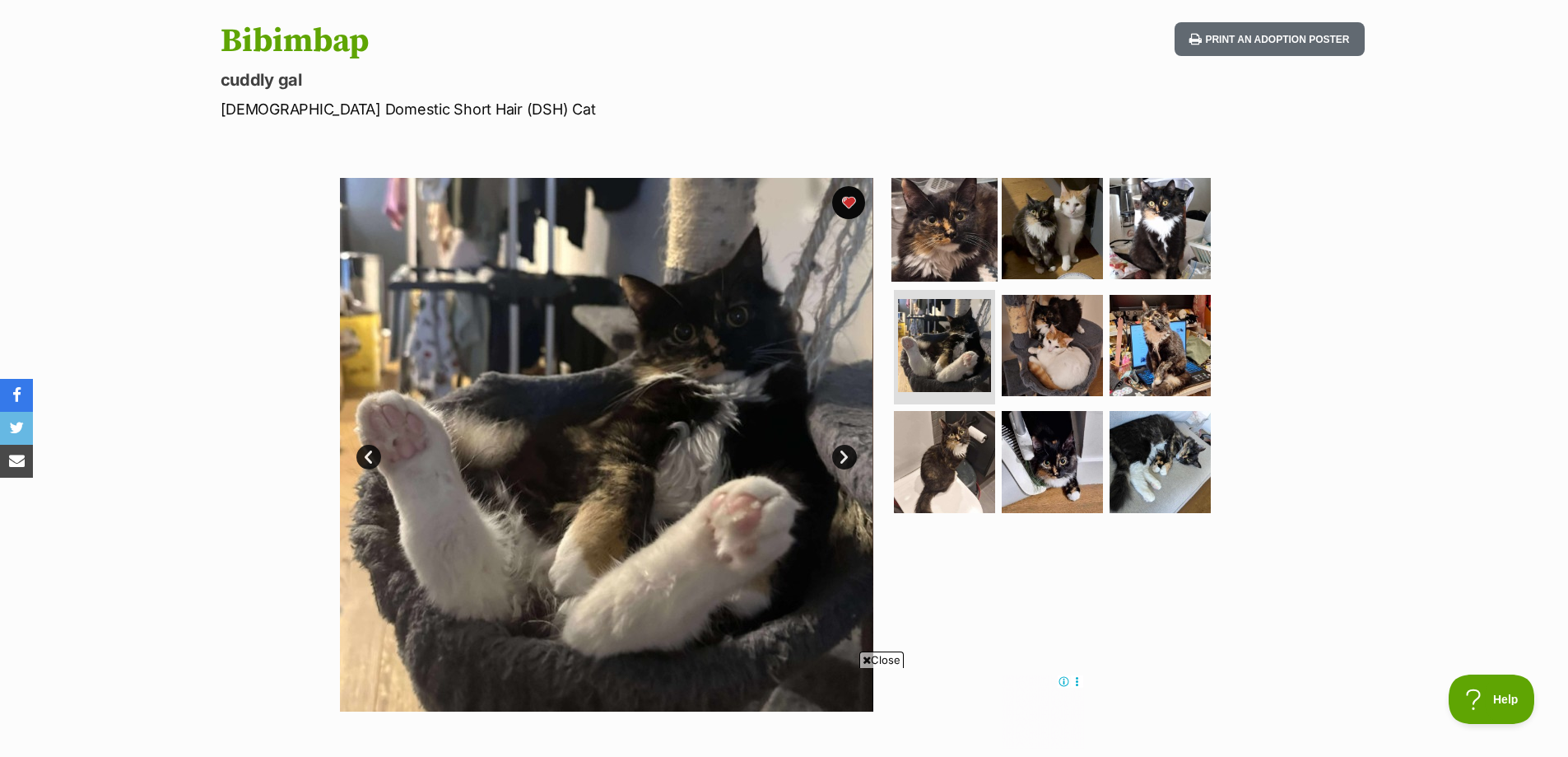
drag, startPoint x: 949, startPoint y: 235, endPoint x: 959, endPoint y: 235, distance: 10.0
click at [949, 235] on img at bounding box center [945, 229] width 106 height 106
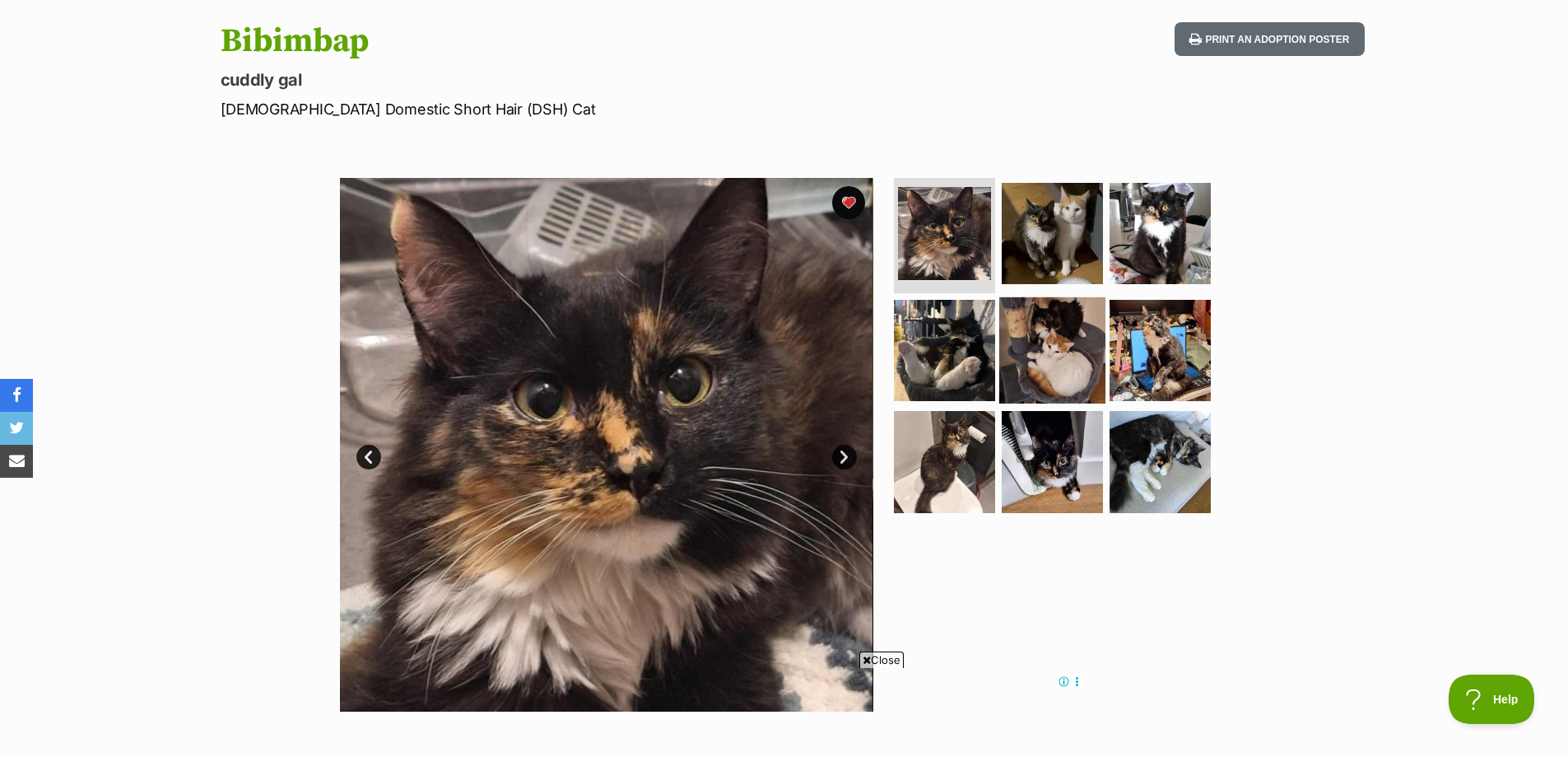
click at [1018, 305] on img at bounding box center [1052, 350] width 106 height 106
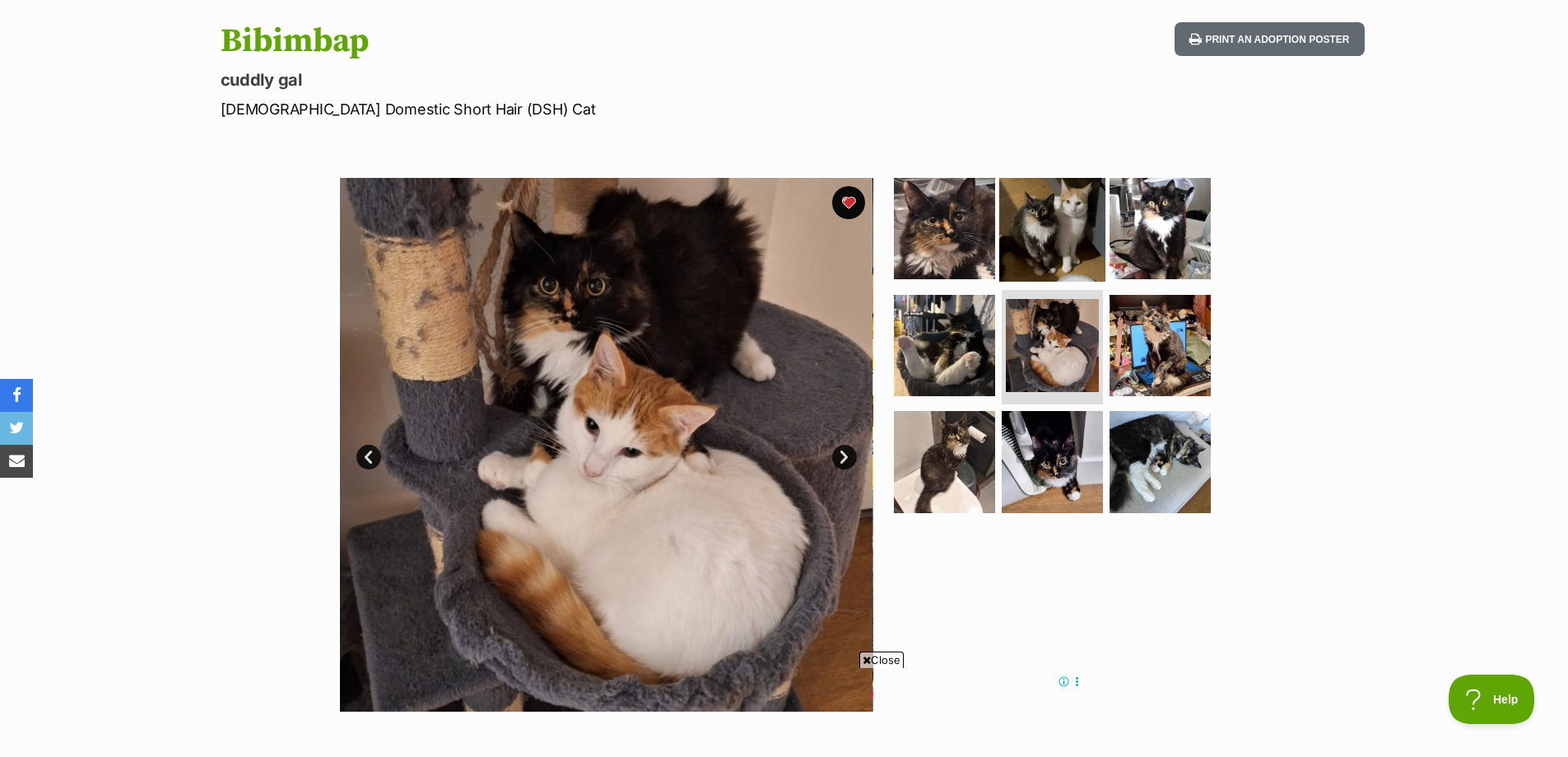
click at [1040, 230] on img at bounding box center [1052, 229] width 106 height 106
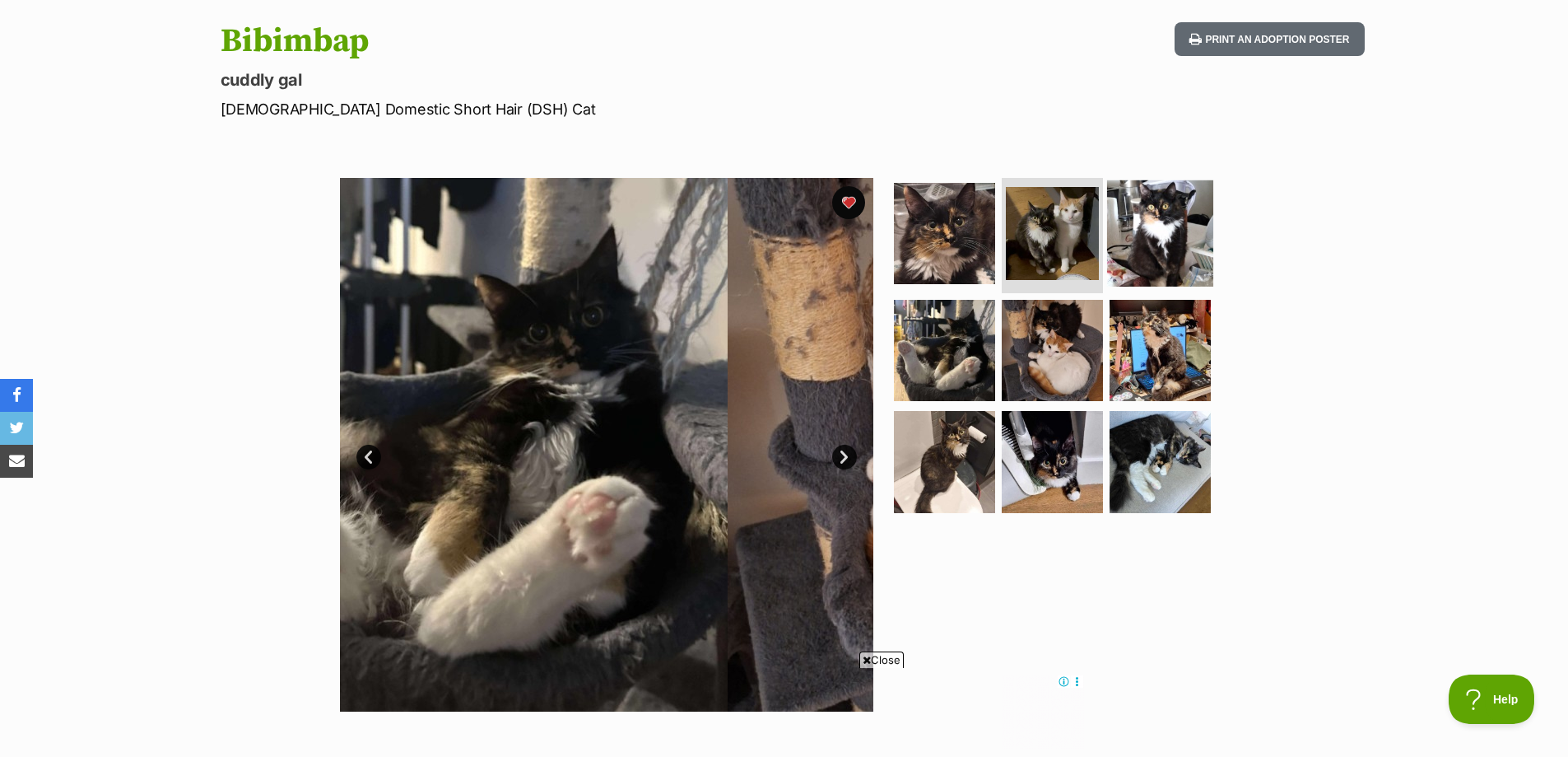
click at [1119, 226] on img at bounding box center [1161, 233] width 106 height 106
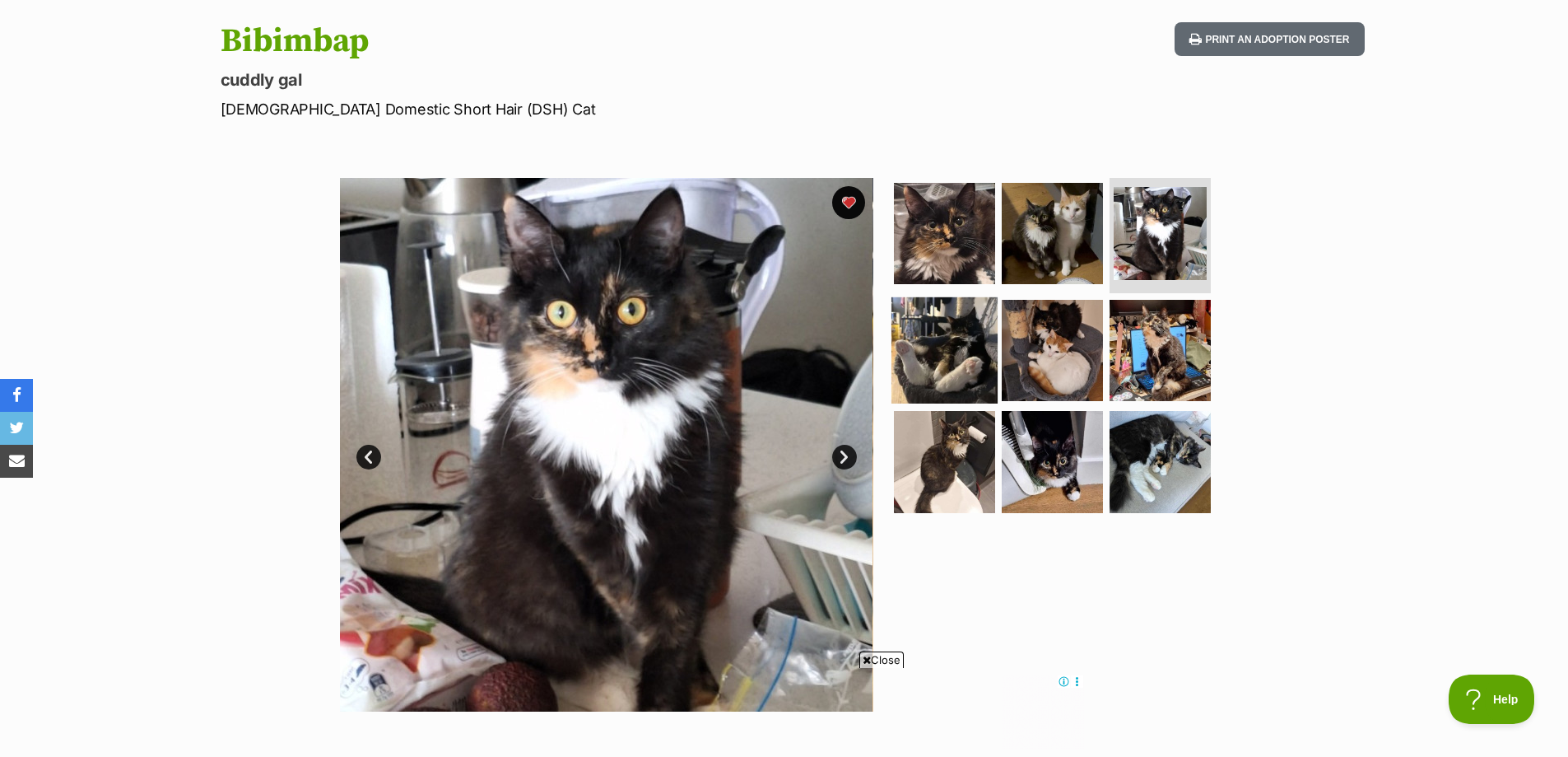
click at [974, 343] on img at bounding box center [945, 350] width 106 height 106
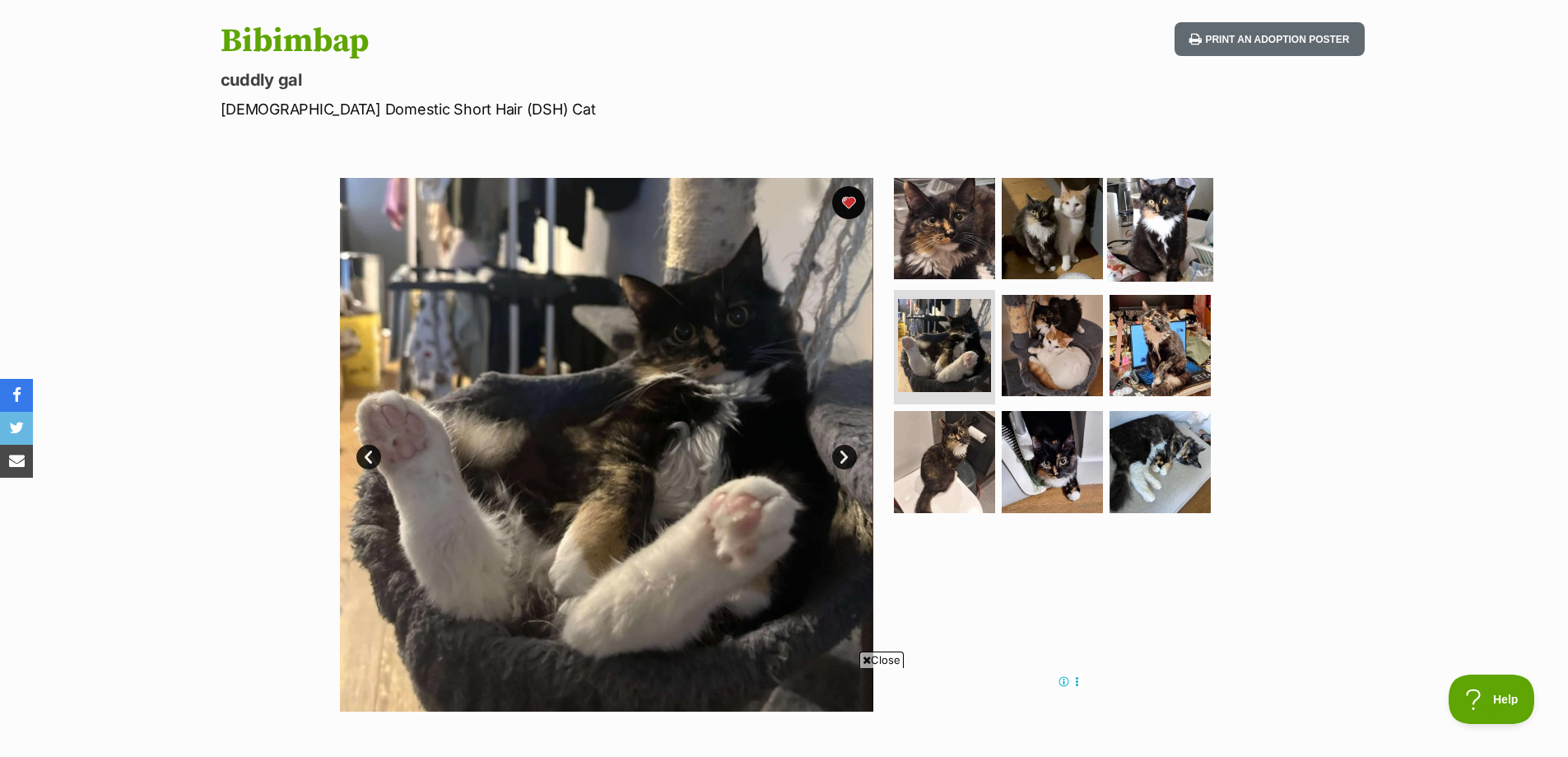
click at [1123, 219] on img at bounding box center [1161, 229] width 106 height 106
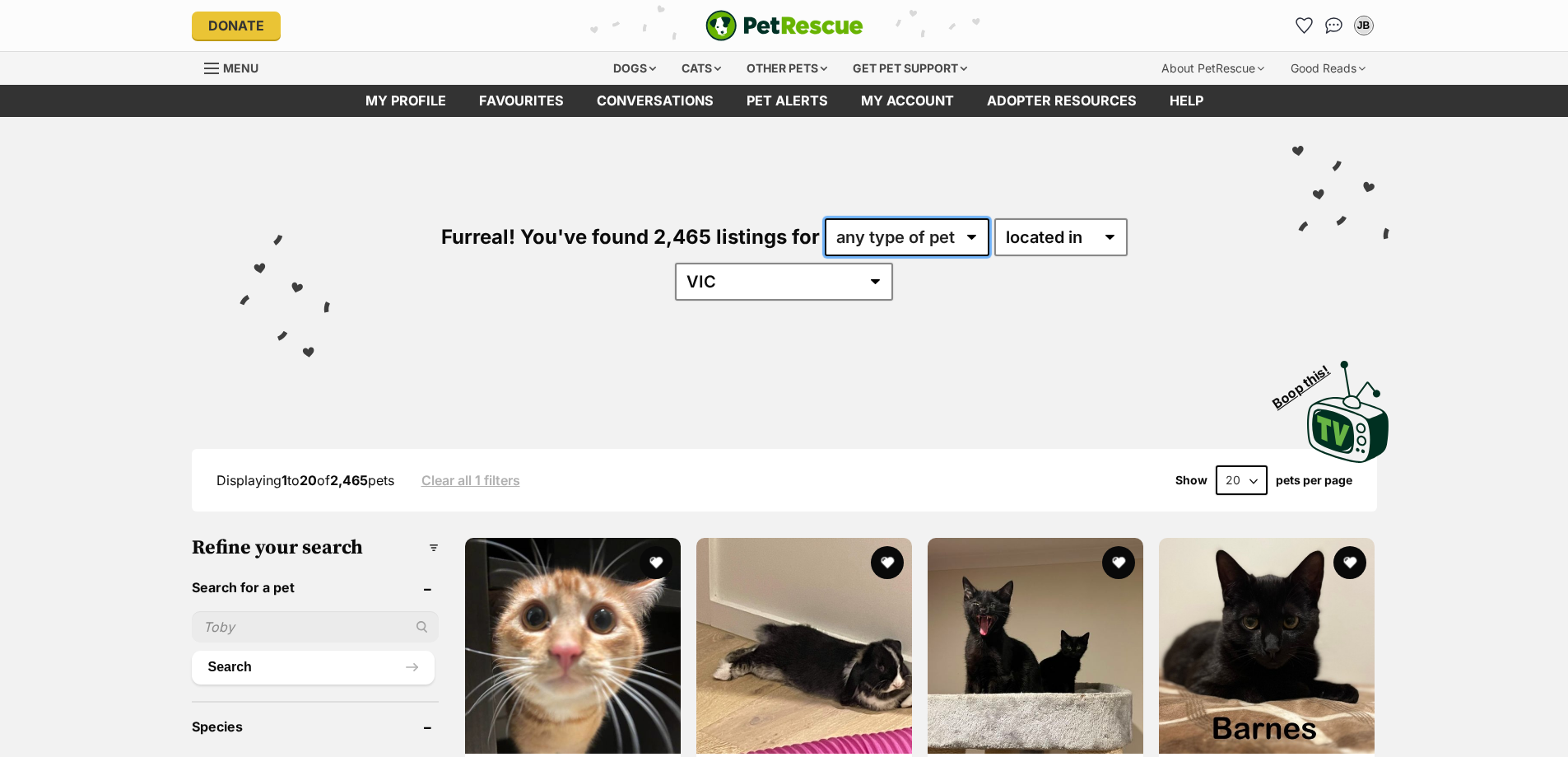
click at [892, 231] on select "any type of pet cats dogs other pets" at bounding box center [908, 237] width 165 height 38
select select "Cats"
click at [825, 218] on select "any type of pet cats dogs other pets" at bounding box center [908, 237] width 165 height 38
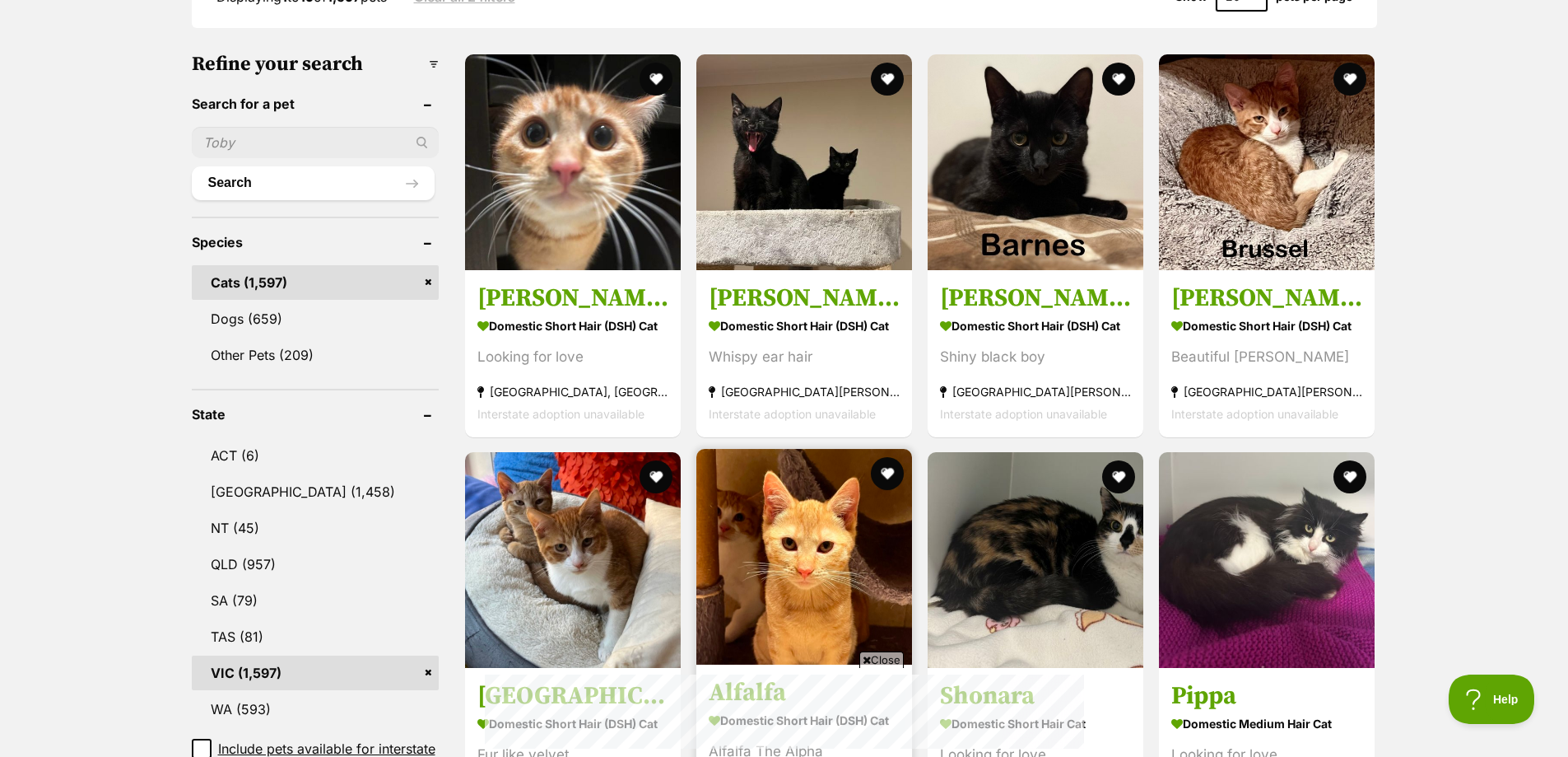
scroll to position [329, 0]
